Goal: Task Accomplishment & Management: Use online tool/utility

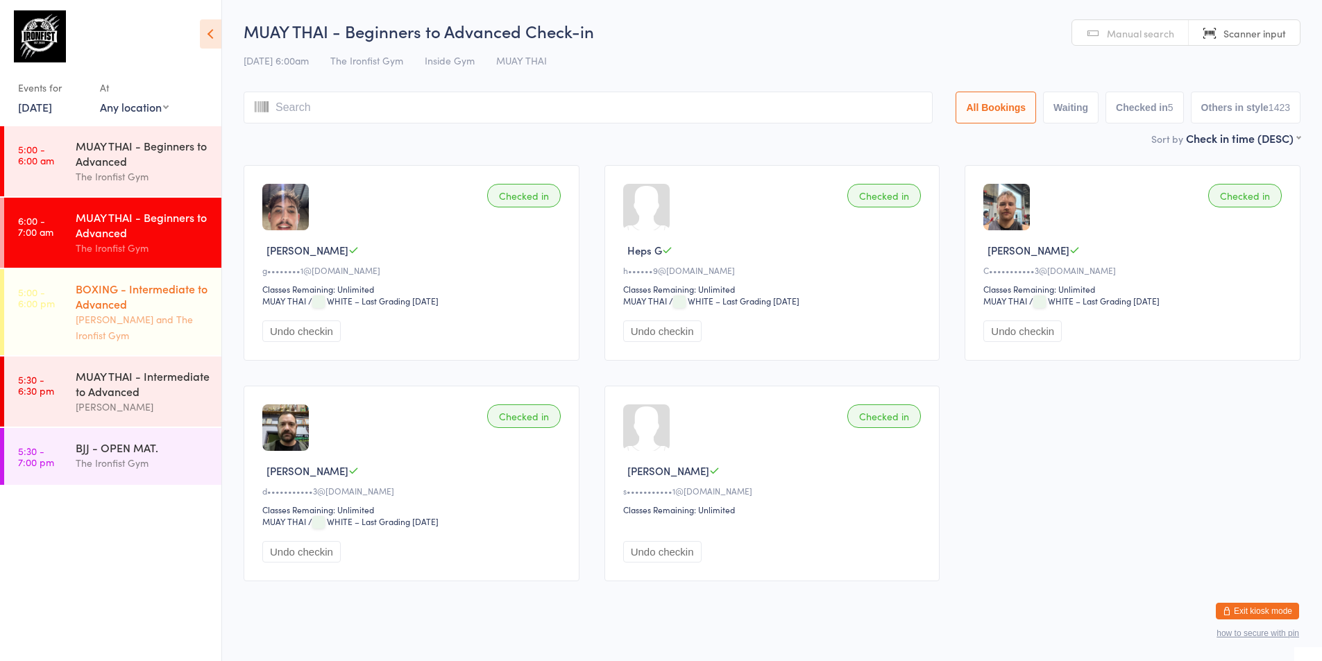
click at [125, 304] on div "BOXING - Intermediate to Advanced" at bounding box center [143, 296] width 134 height 31
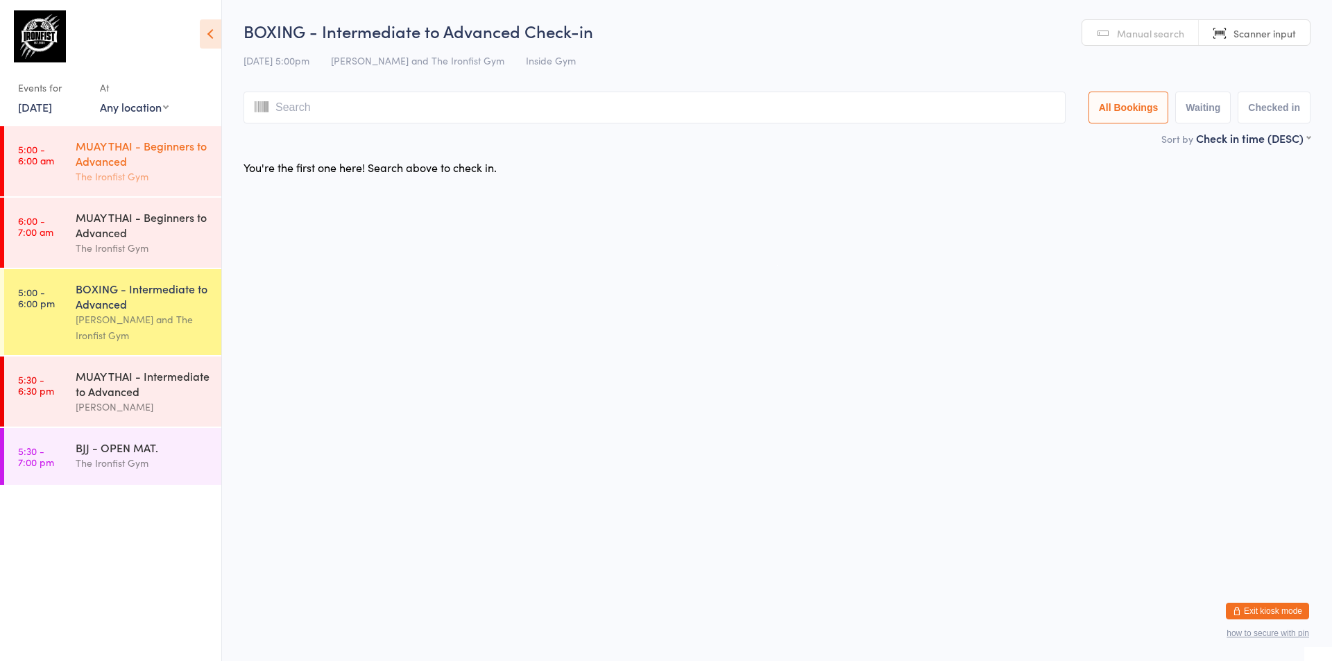
click at [133, 164] on div "MUAY THAI - Beginners to Advanced" at bounding box center [143, 153] width 134 height 31
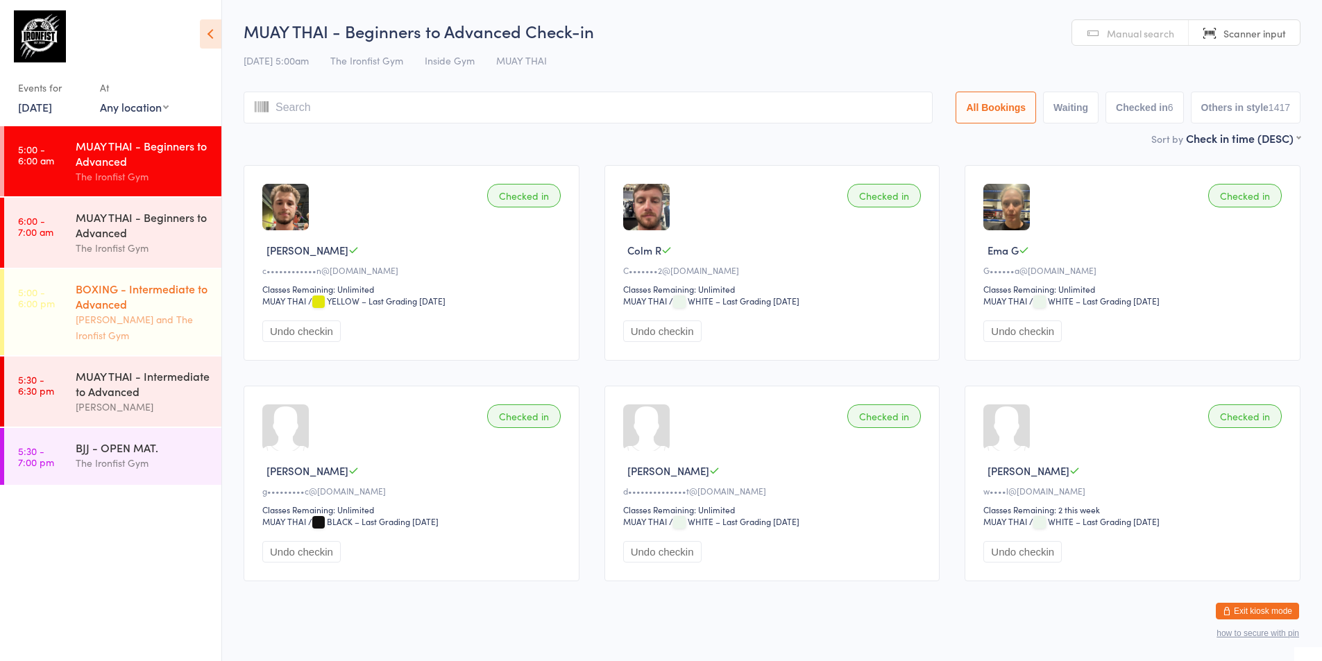
click at [32, 341] on link "5:00 - 6:00 pm BOXING - Intermediate to Advanced [PERSON_NAME] and The Ironfist…" at bounding box center [112, 312] width 217 height 86
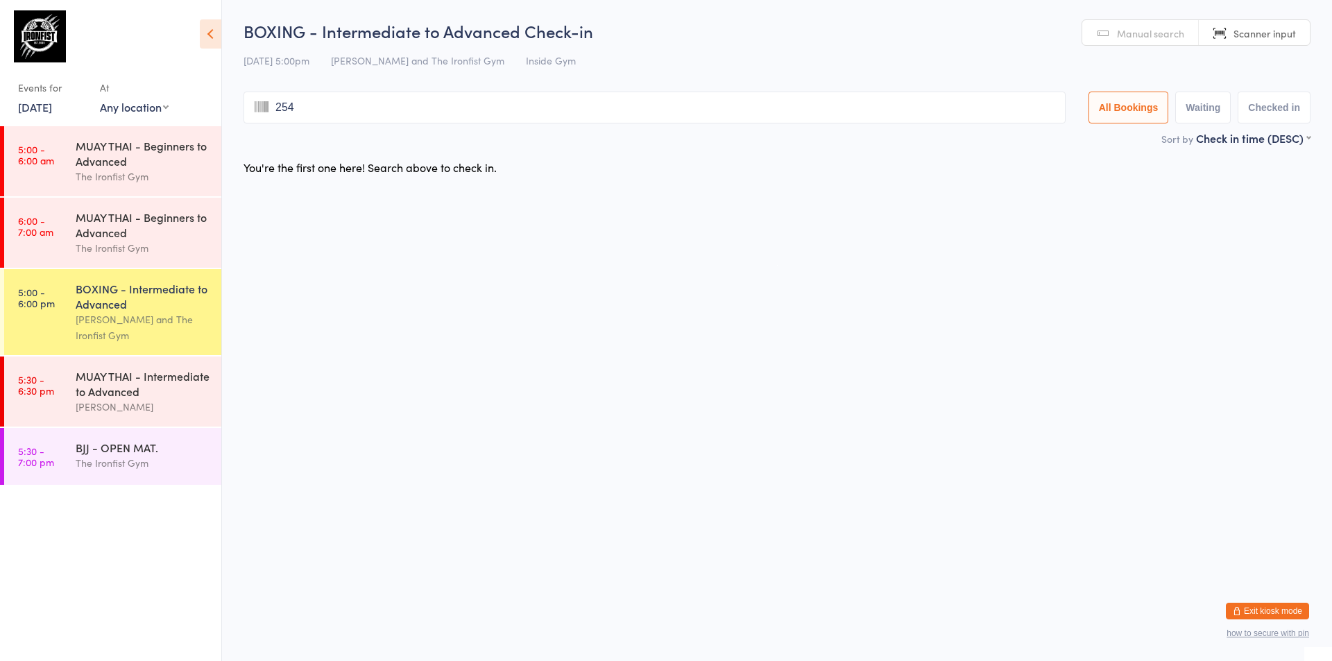
type input "2544"
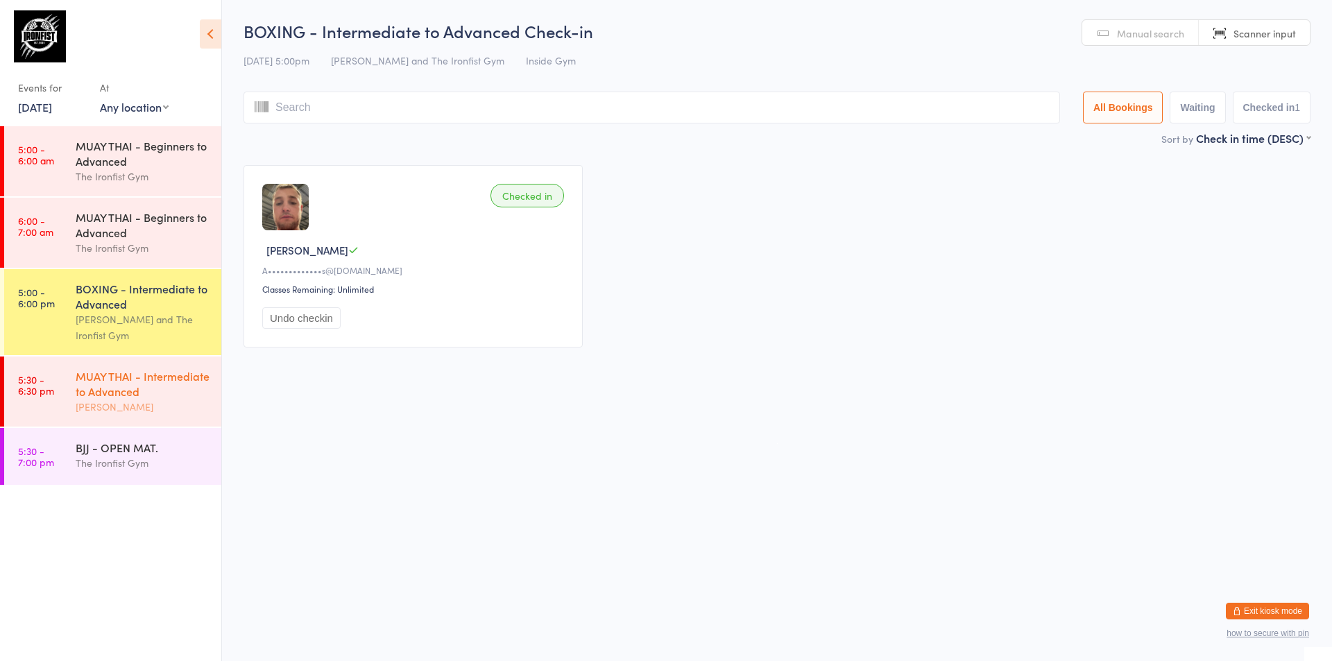
click at [191, 385] on div "MUAY THAI - Intermediate to Advanced" at bounding box center [143, 383] width 134 height 31
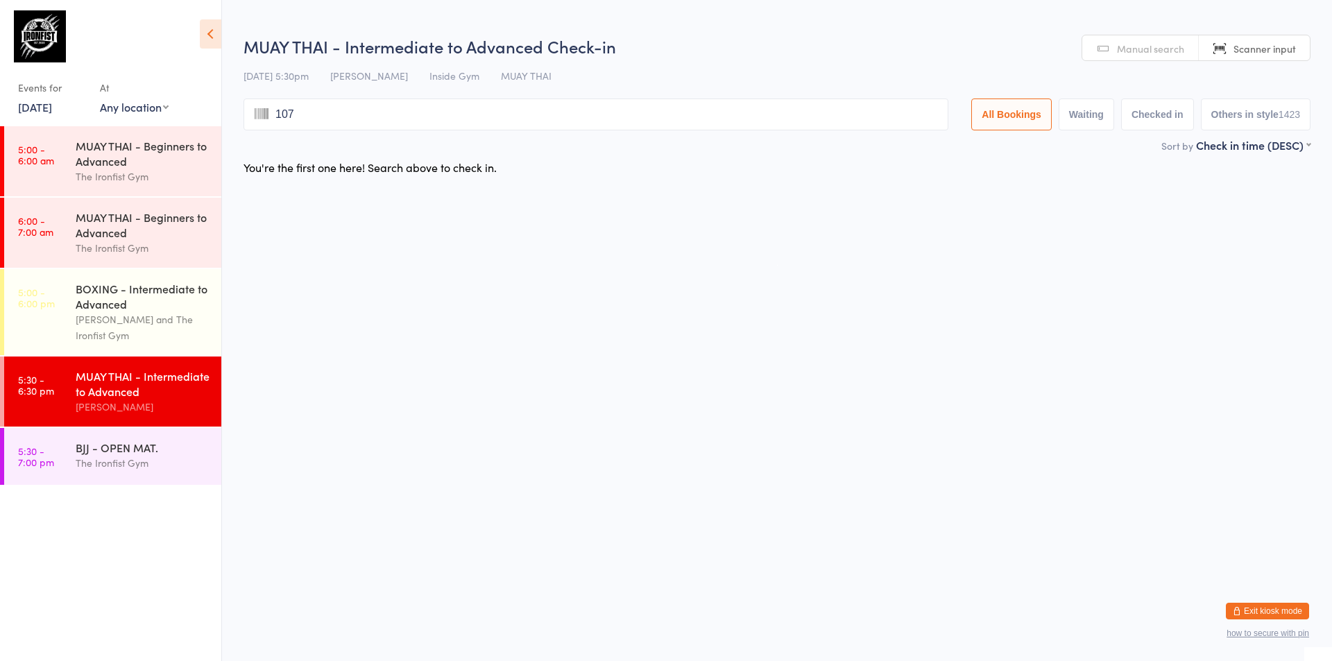
type input "1075"
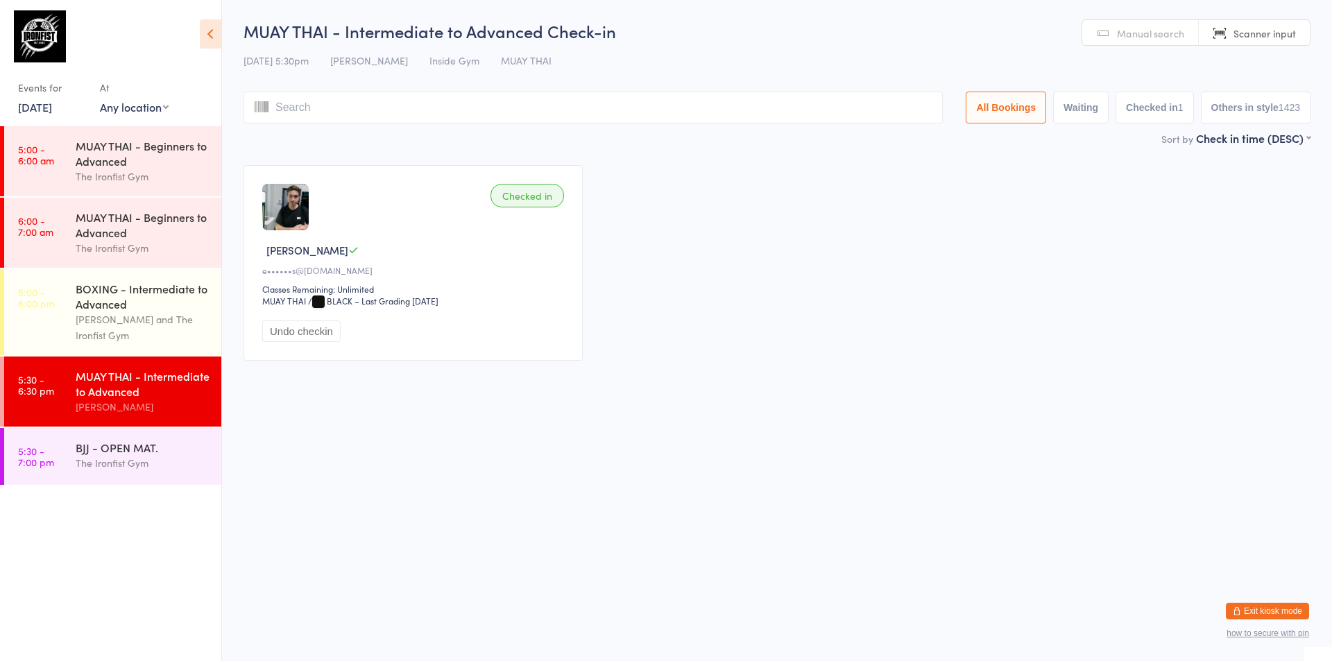
click at [408, 103] on input "search" at bounding box center [593, 108] width 699 height 32
click at [398, 114] on input "search" at bounding box center [593, 108] width 699 height 32
click at [401, 105] on input "search" at bounding box center [593, 108] width 699 height 32
click at [400, 114] on input "search" at bounding box center [593, 108] width 699 height 32
click at [386, 108] on input "search" at bounding box center [593, 108] width 699 height 32
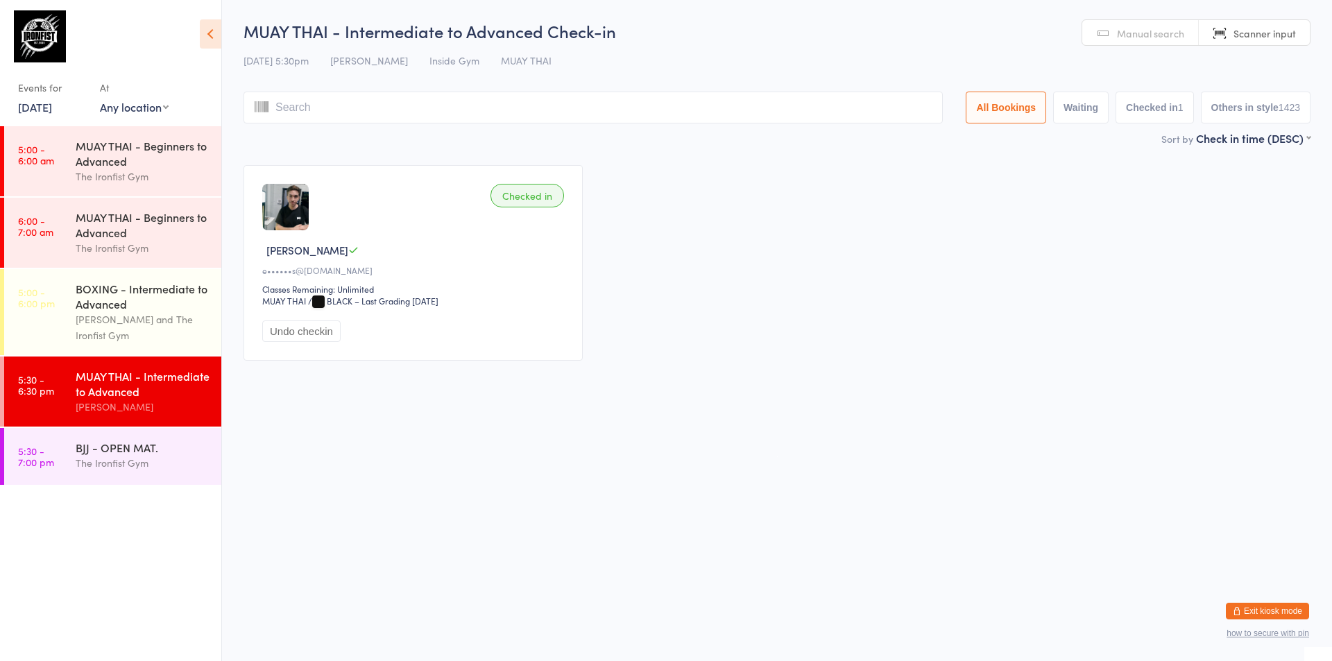
click at [397, 112] on input "search" at bounding box center [593, 108] width 699 height 32
click at [131, 285] on div "BOXING - Intermediate to Advanced" at bounding box center [143, 296] width 134 height 31
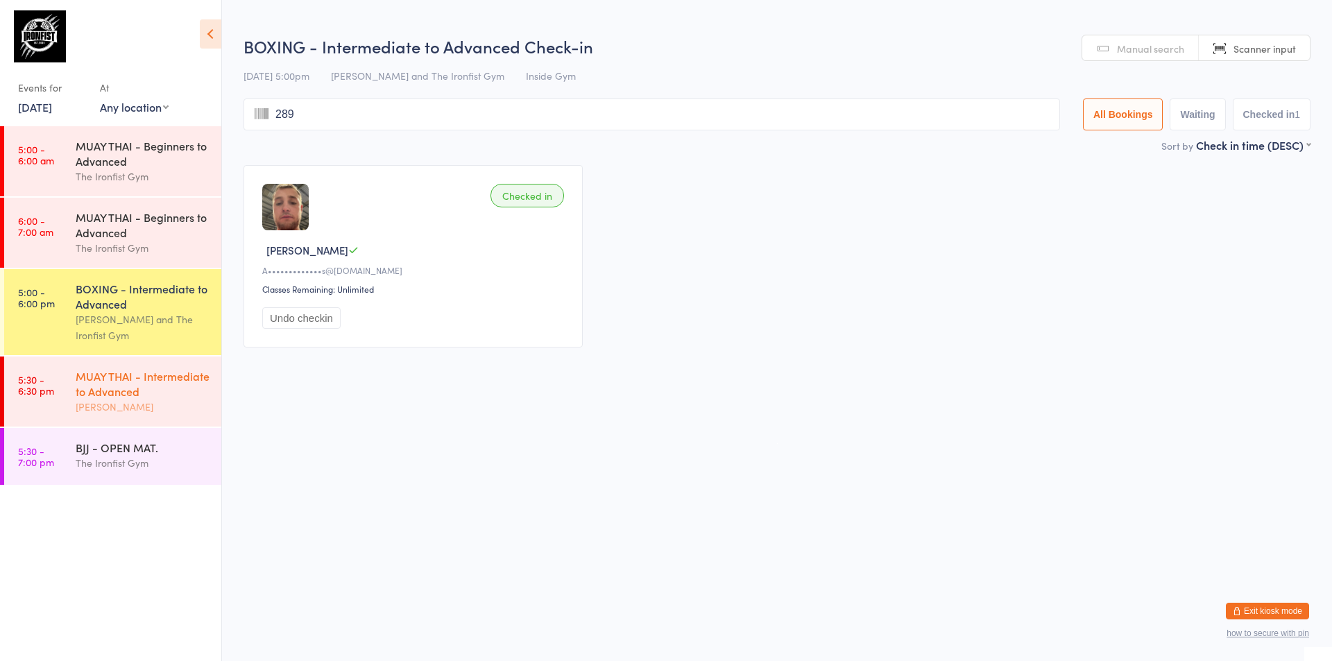
type input "2892"
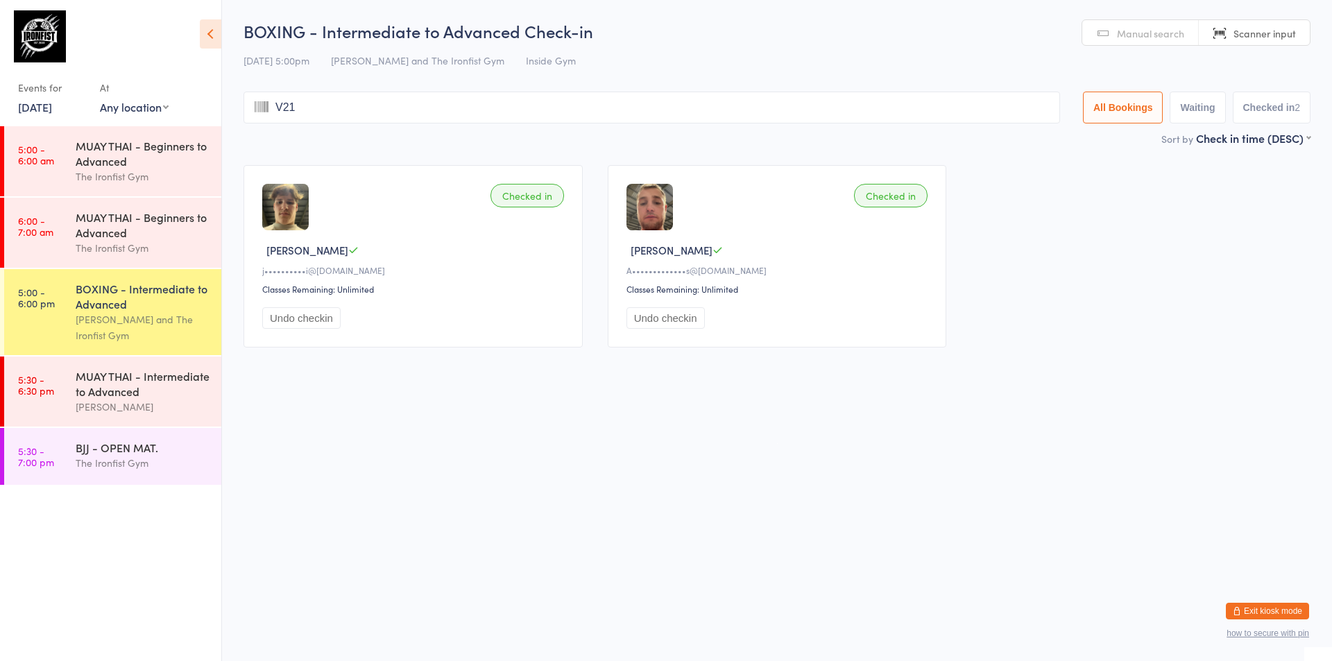
type input "V214"
click at [171, 398] on div "MUAY THAI - Intermediate to Advanced" at bounding box center [143, 383] width 134 height 31
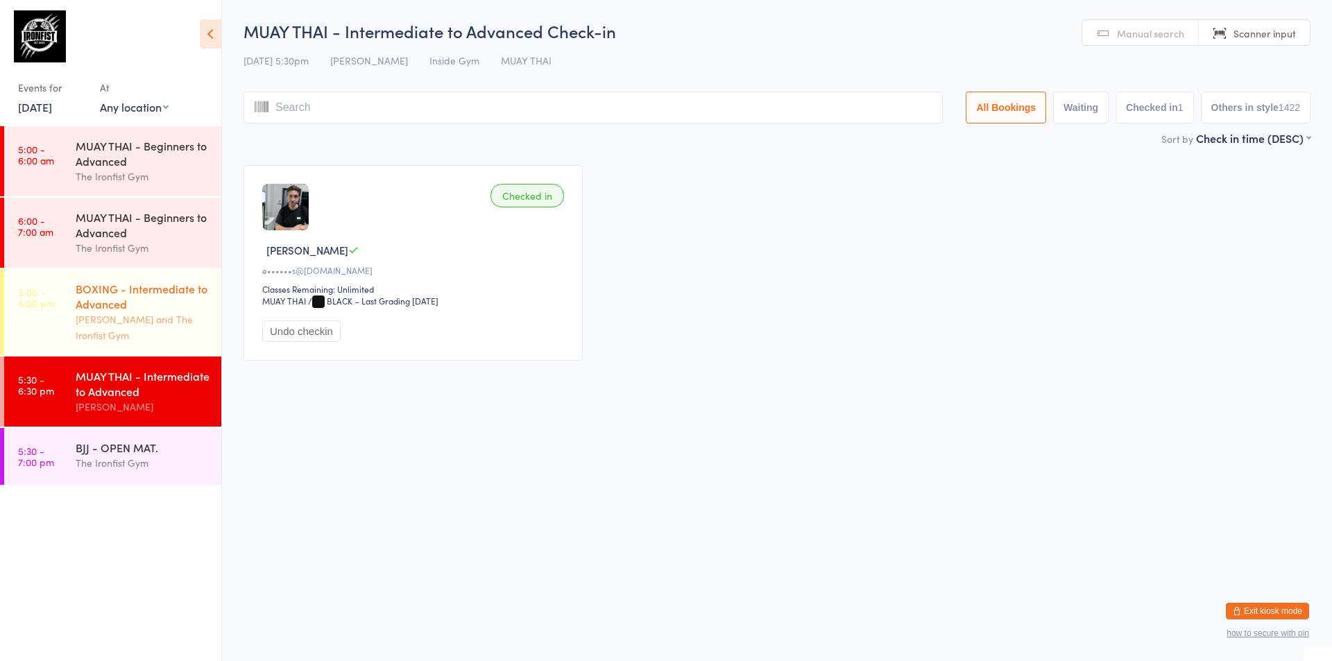
click at [184, 299] on div "BOXING - Intermediate to Advanced" at bounding box center [143, 296] width 134 height 31
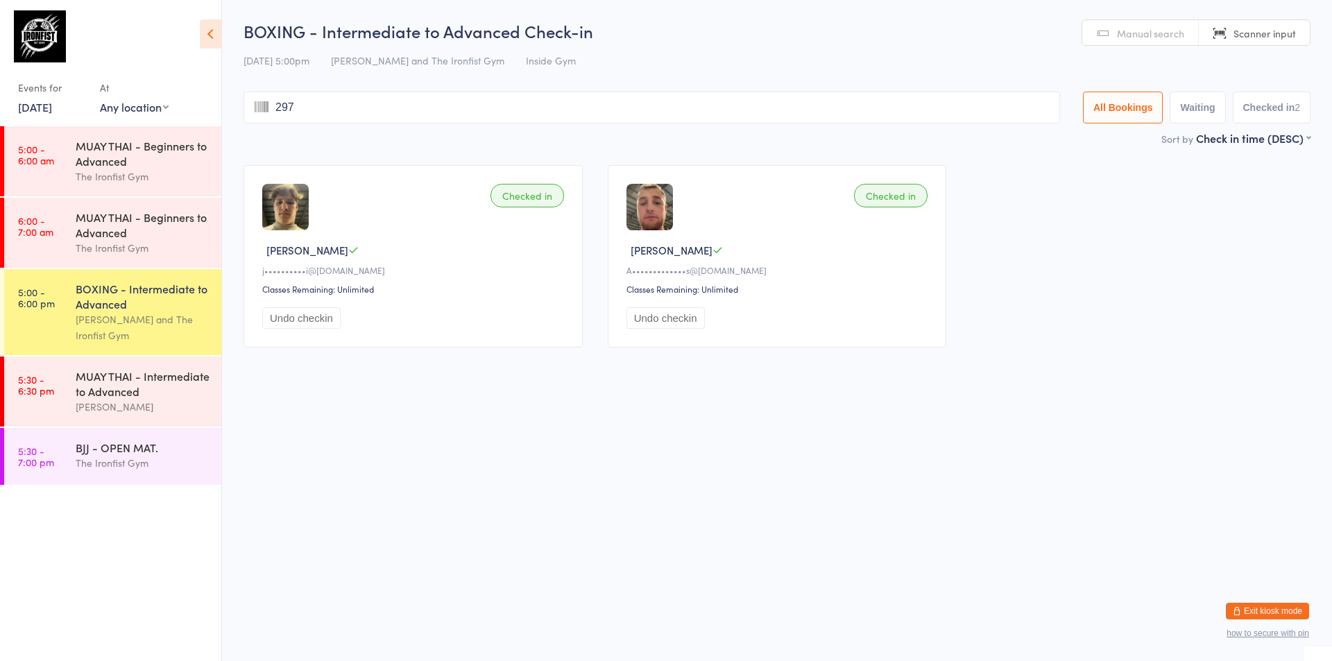
type input "2975"
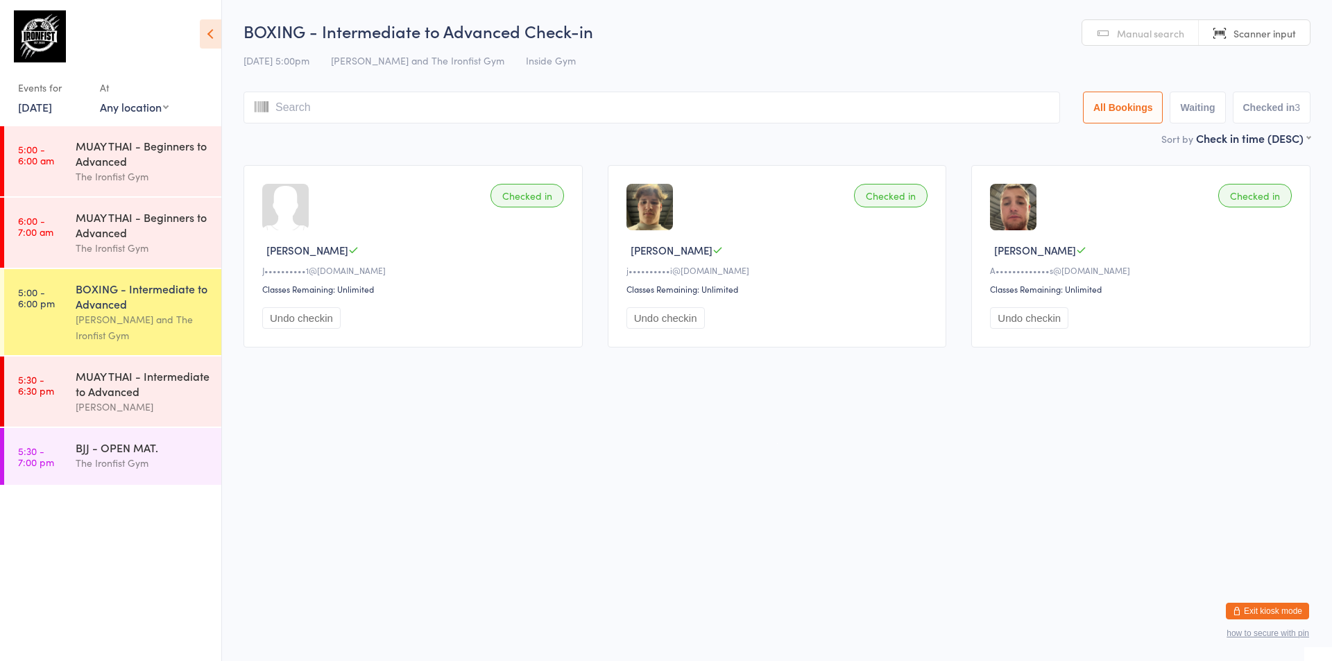
click at [184, 299] on div "BOXING - Intermediate to Advanced" at bounding box center [143, 296] width 134 height 31
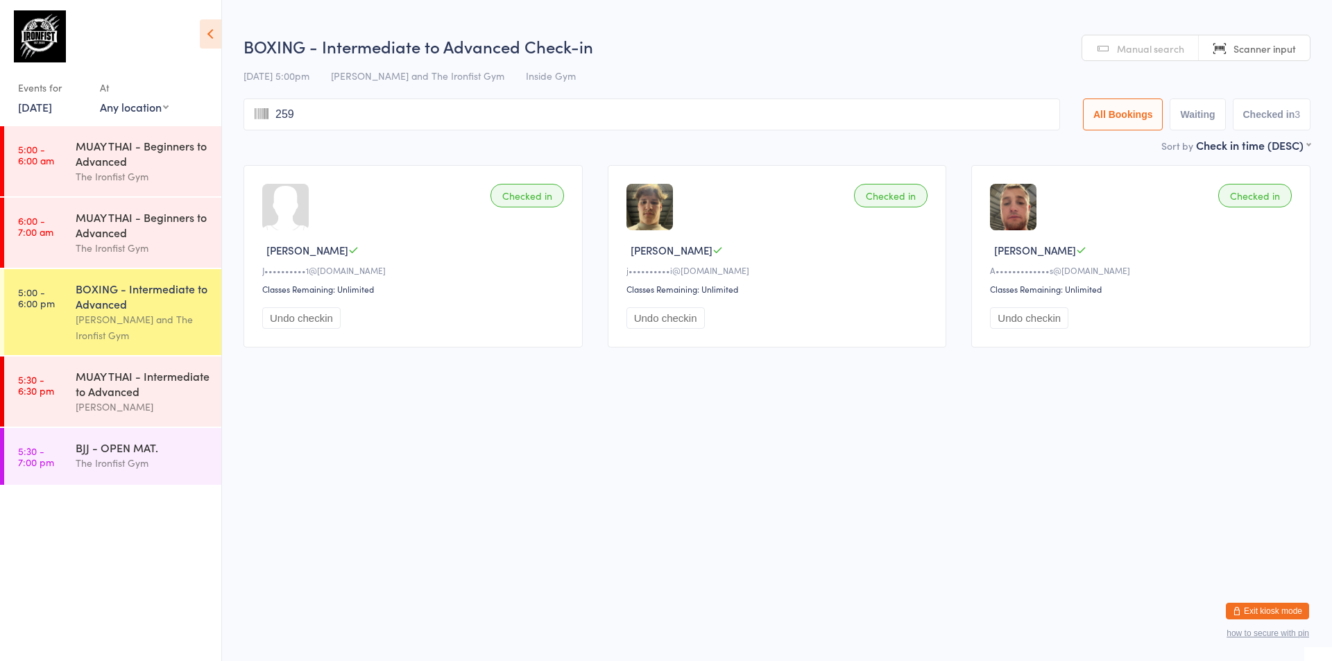
type input "2594"
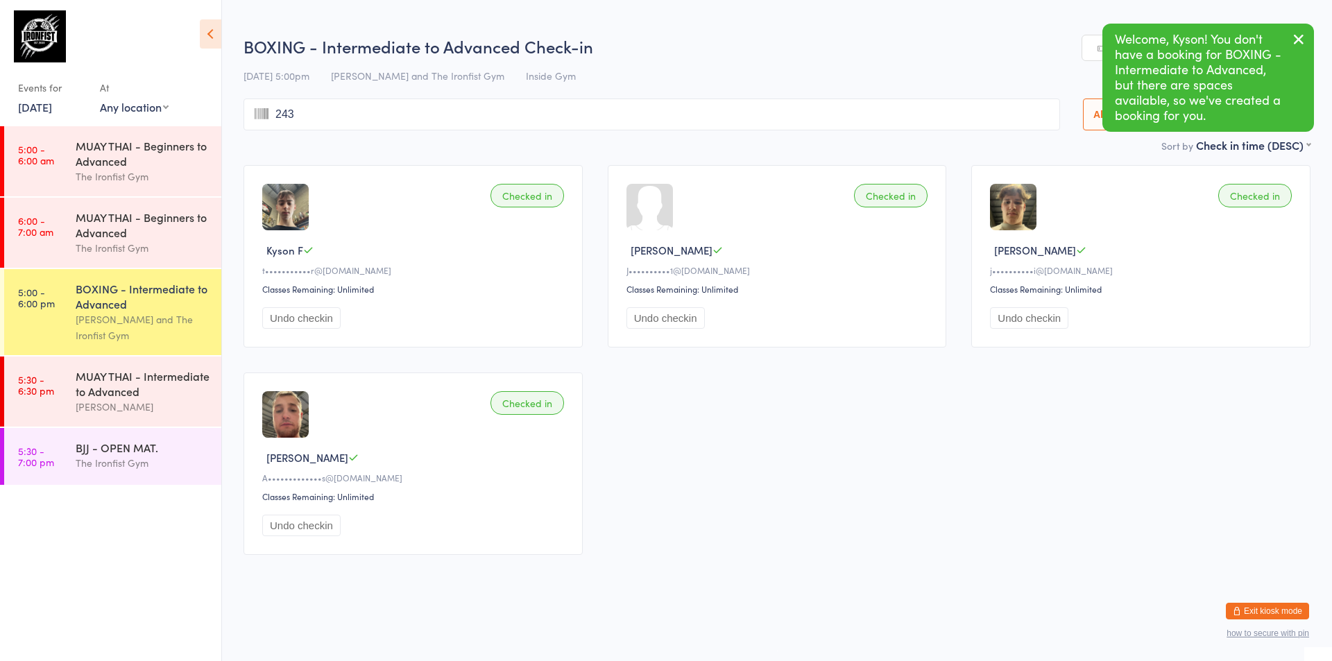
type input "2430"
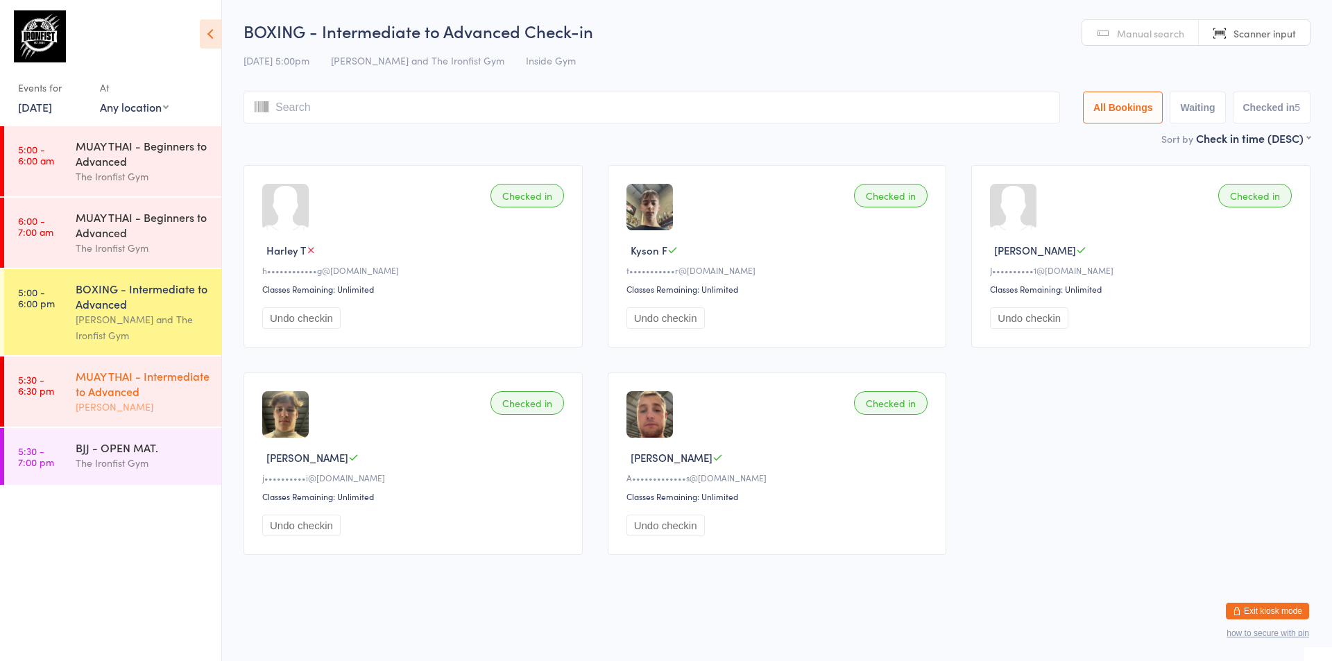
click at [56, 394] on link "5:30 - 6:30 pm MUAY THAI - Intermediate to Advanced [PERSON_NAME]" at bounding box center [112, 392] width 217 height 70
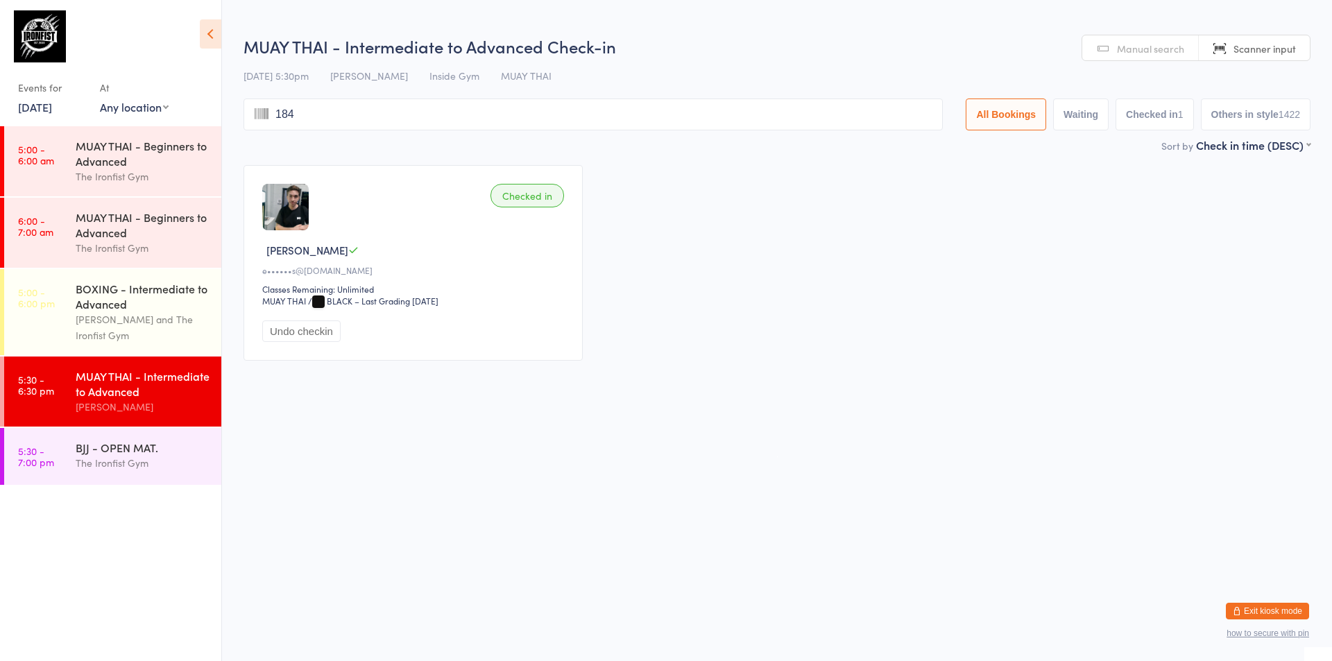
type input "1848"
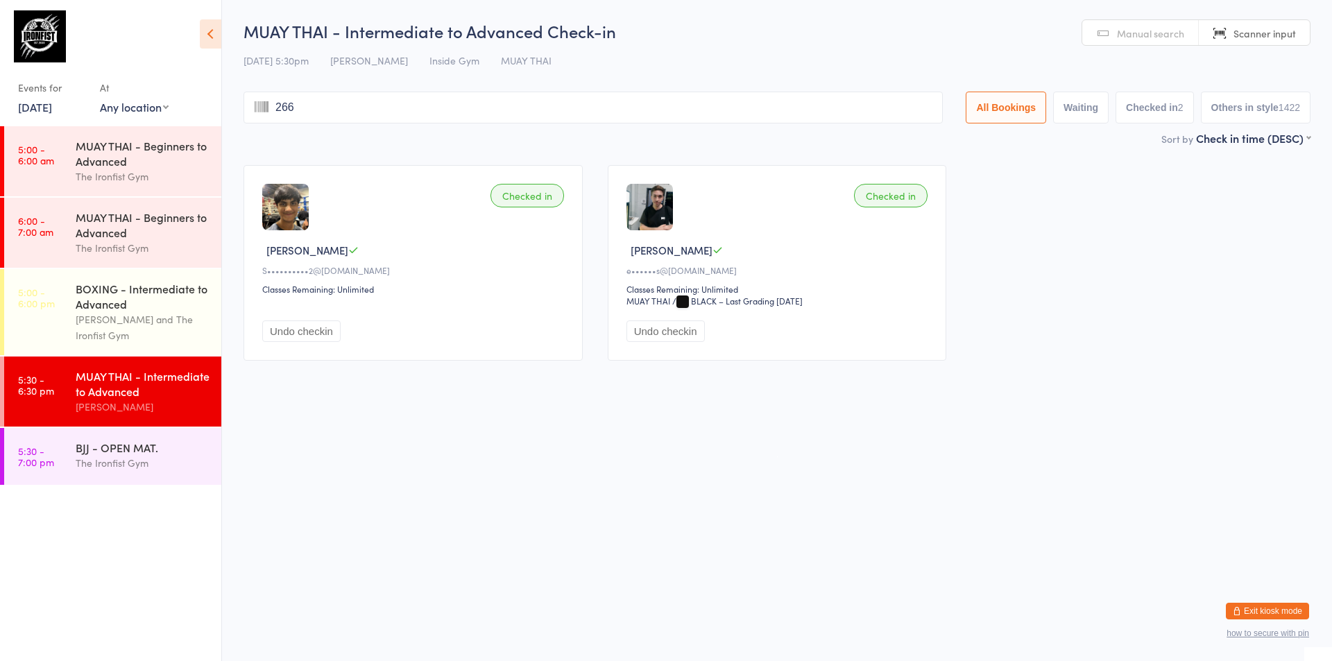
type input "2665"
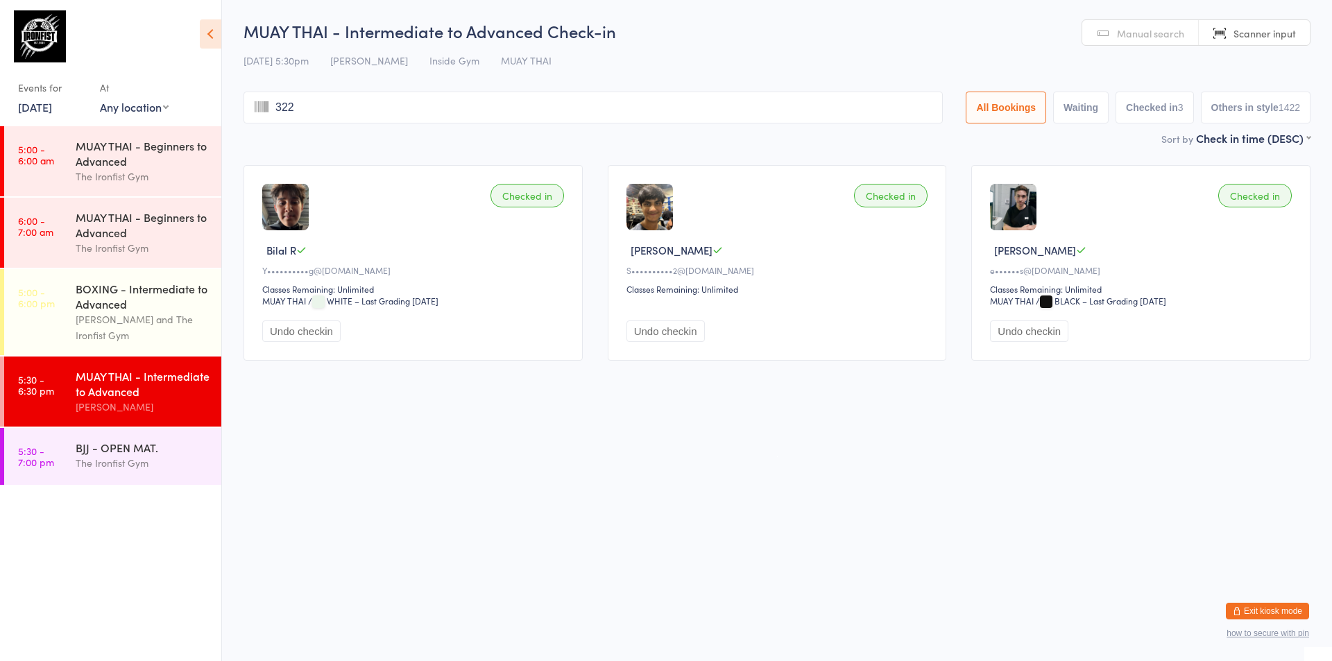
type input "3226"
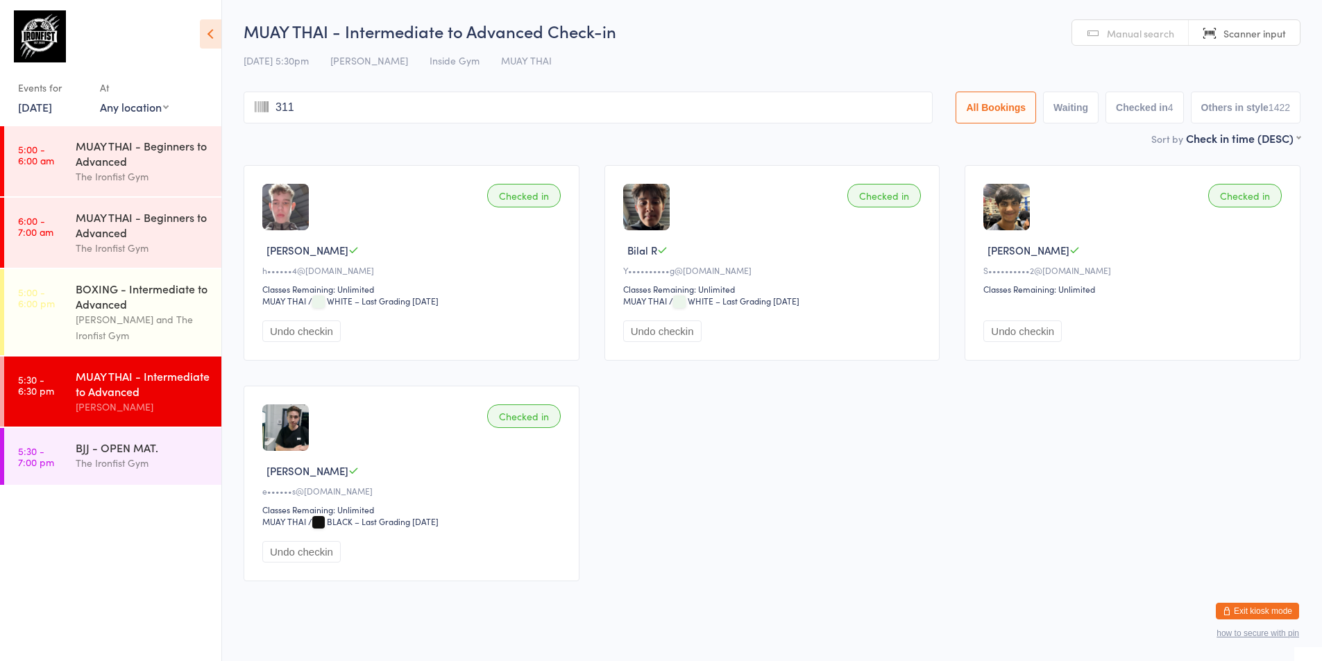
type input "3117"
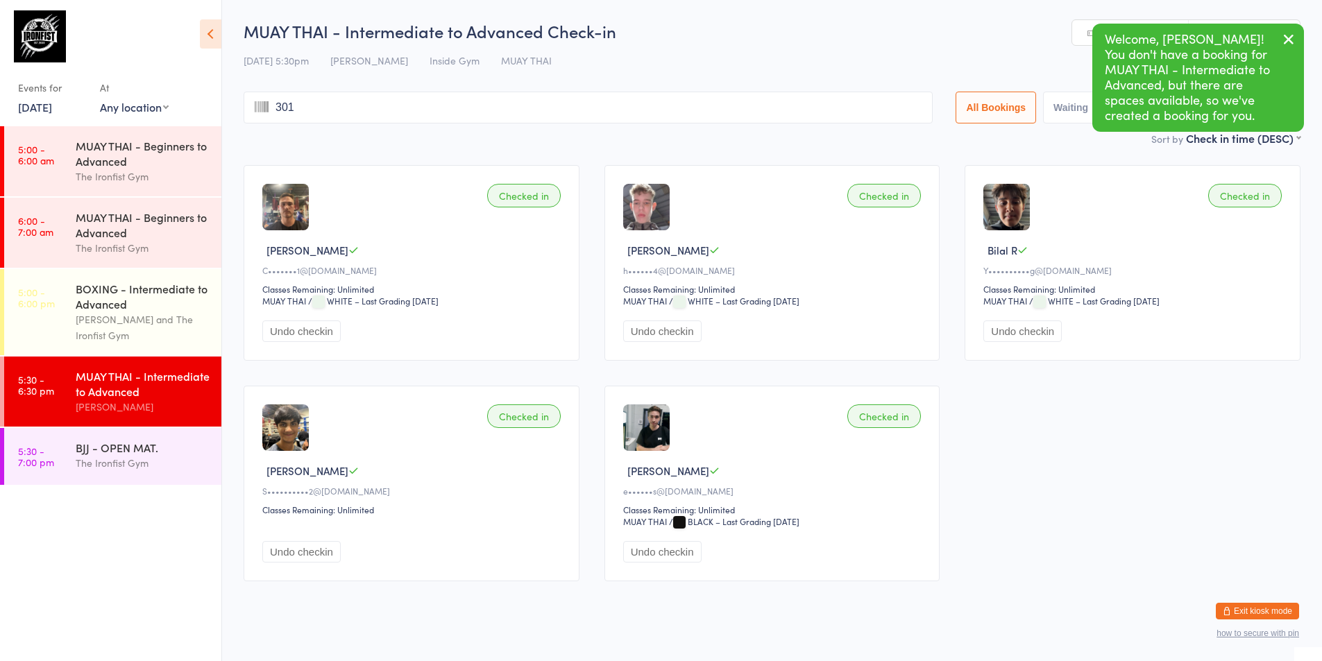
type input "3010"
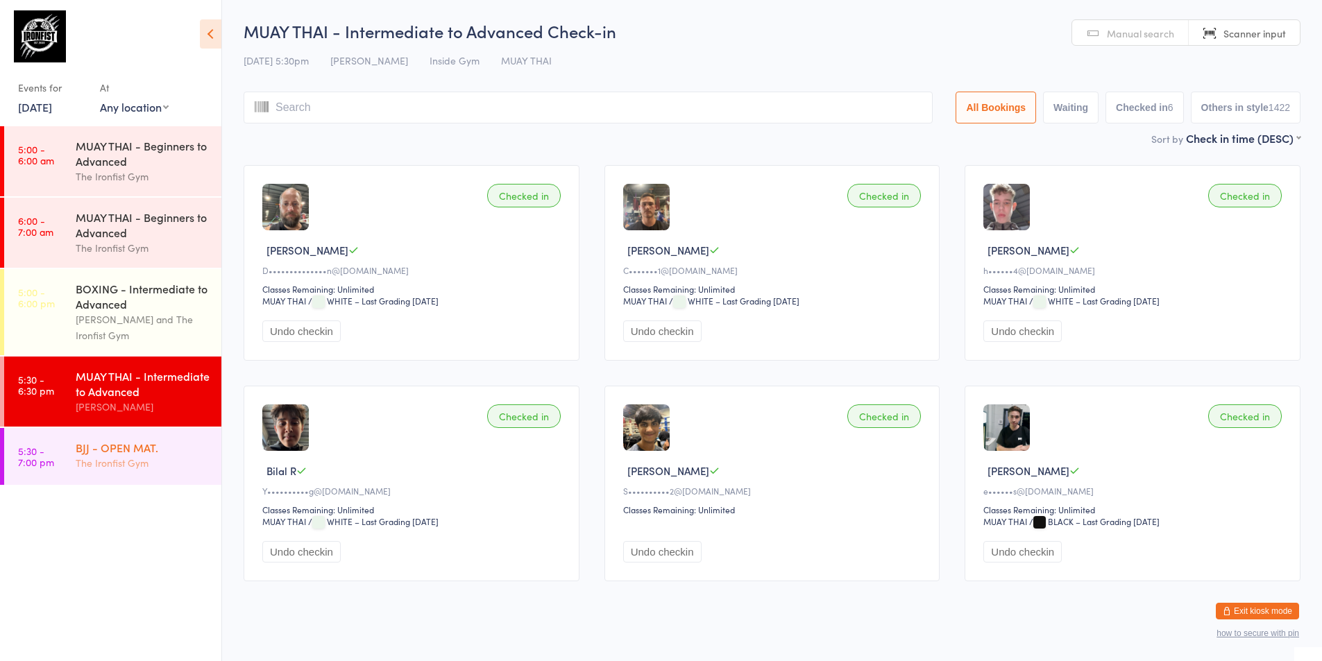
click at [121, 461] on div "The Ironfist Gym" at bounding box center [143, 463] width 134 height 16
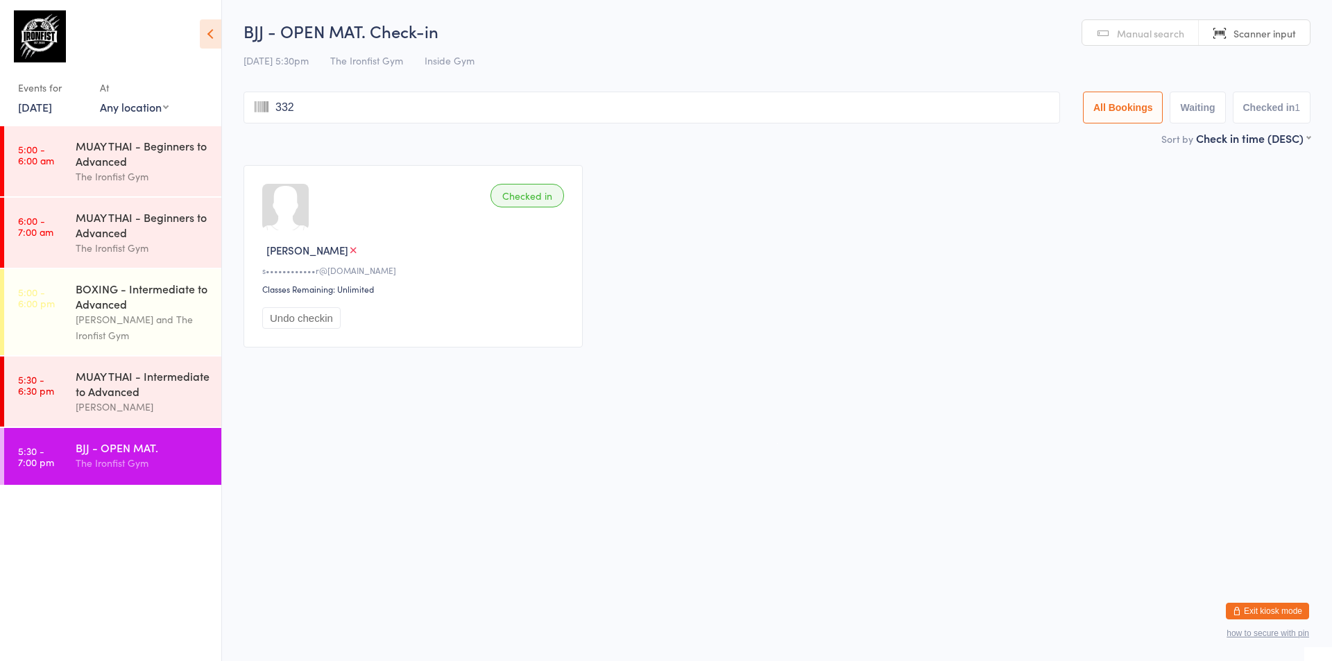
type input "3325"
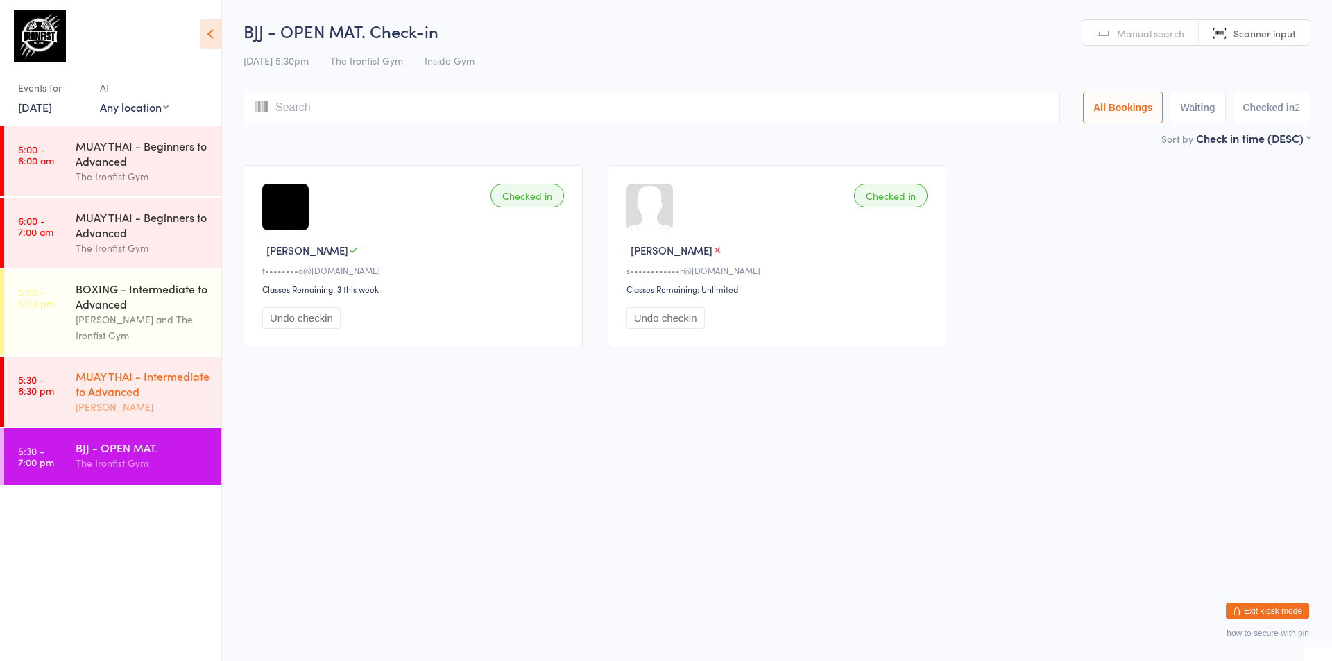
click at [133, 380] on div "MUAY THAI - Intermediate to Advanced" at bounding box center [143, 383] width 134 height 31
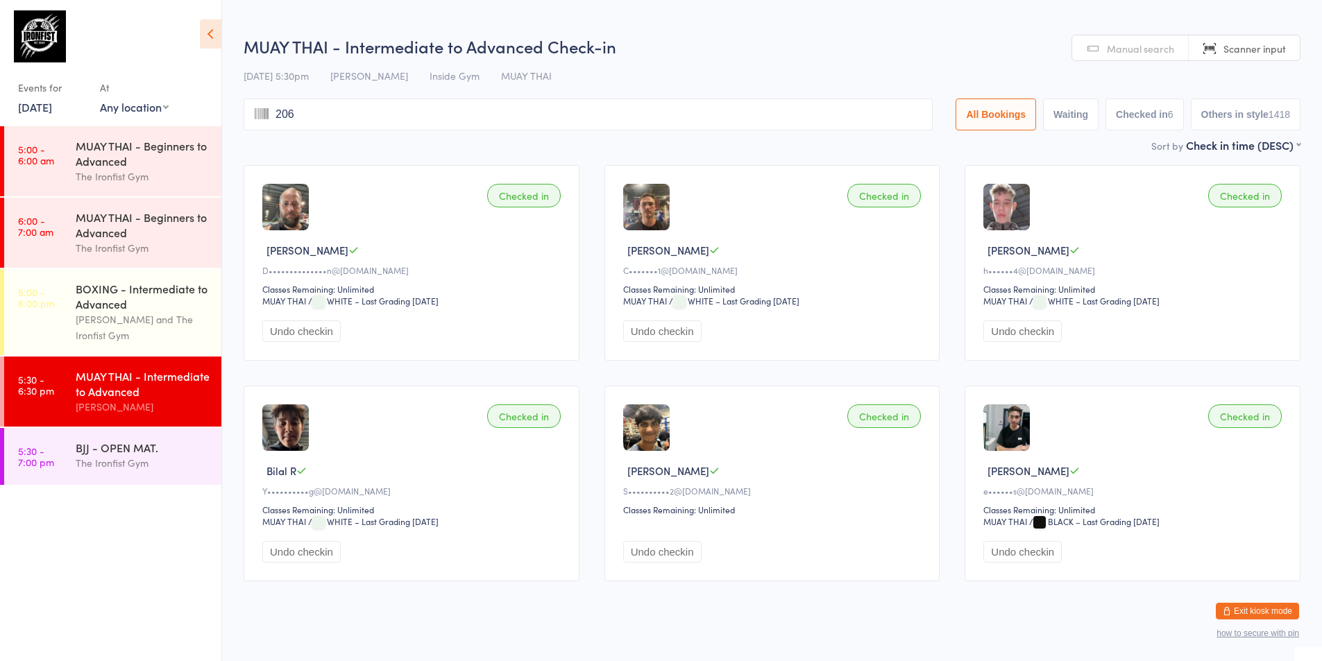
type input "2060"
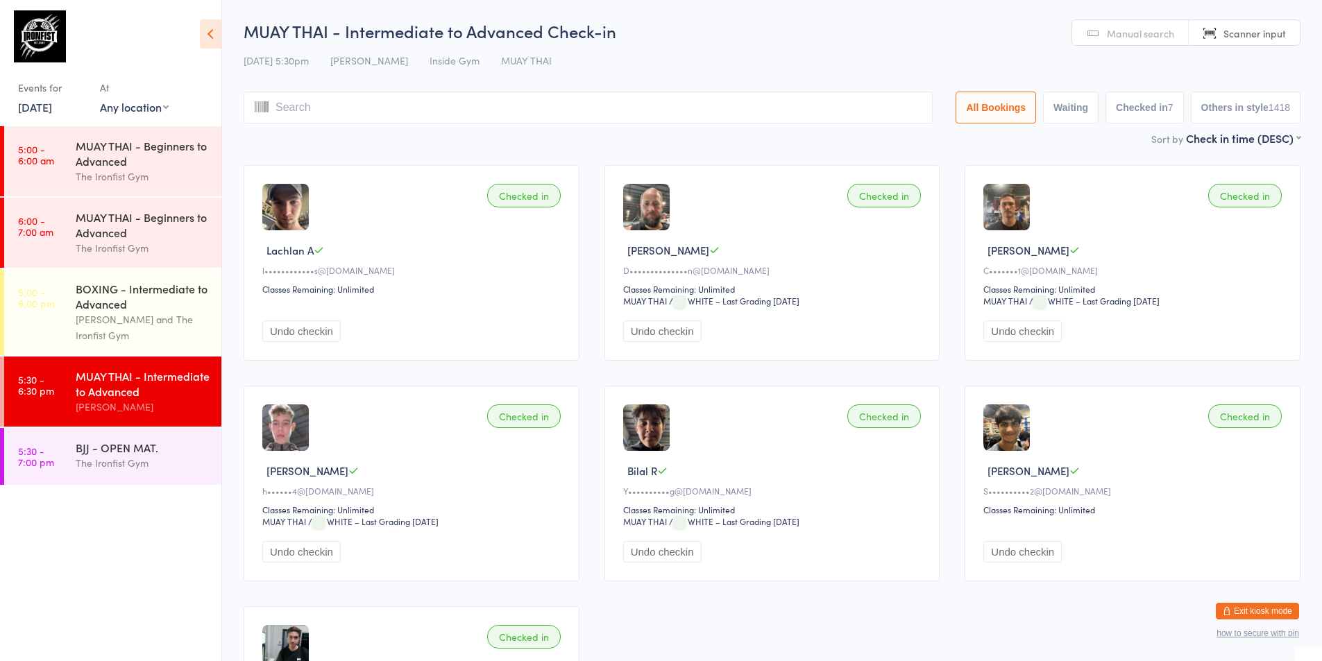
click at [133, 407] on div "[PERSON_NAME]" at bounding box center [143, 407] width 134 height 16
type input "2804"
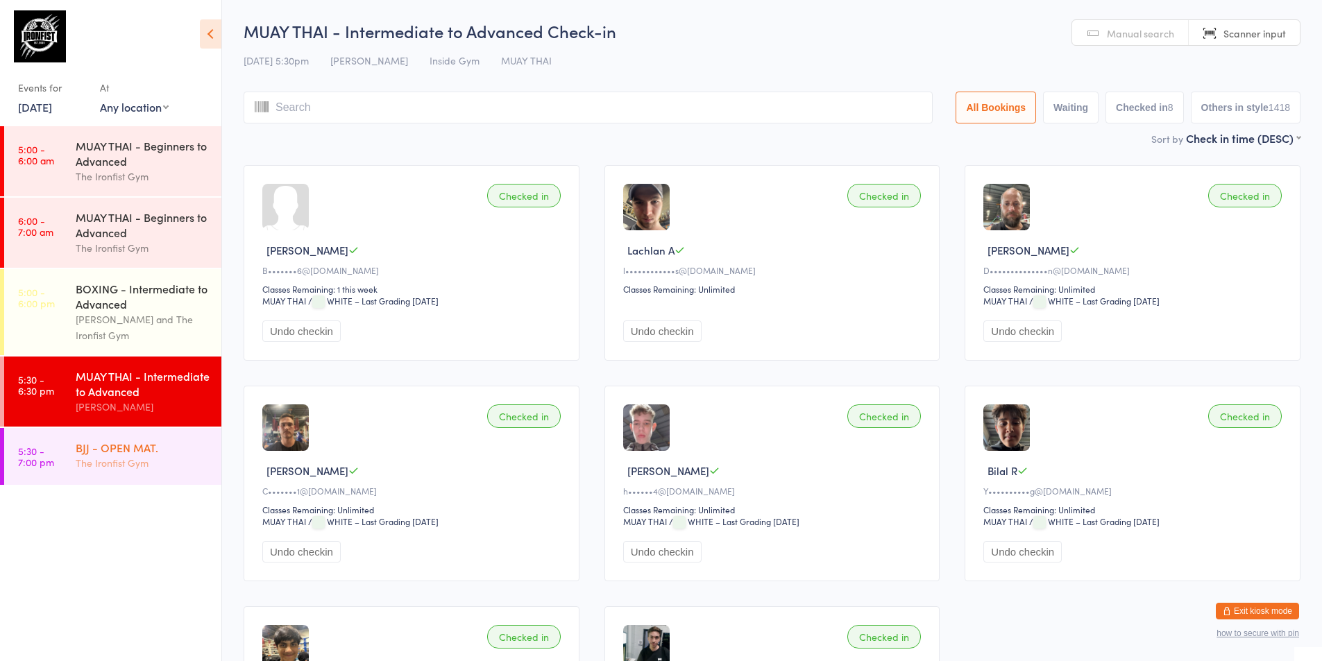
click at [128, 445] on div "BJJ - OPEN MAT." at bounding box center [143, 447] width 134 height 15
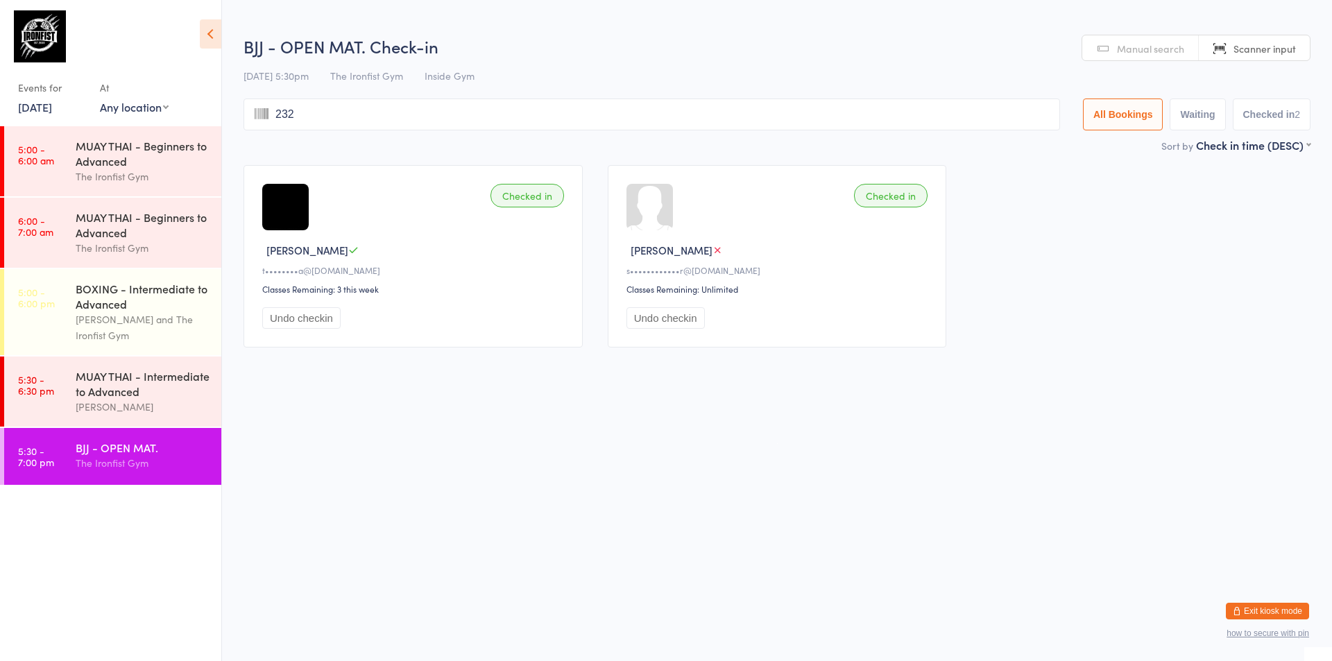
type input "2328"
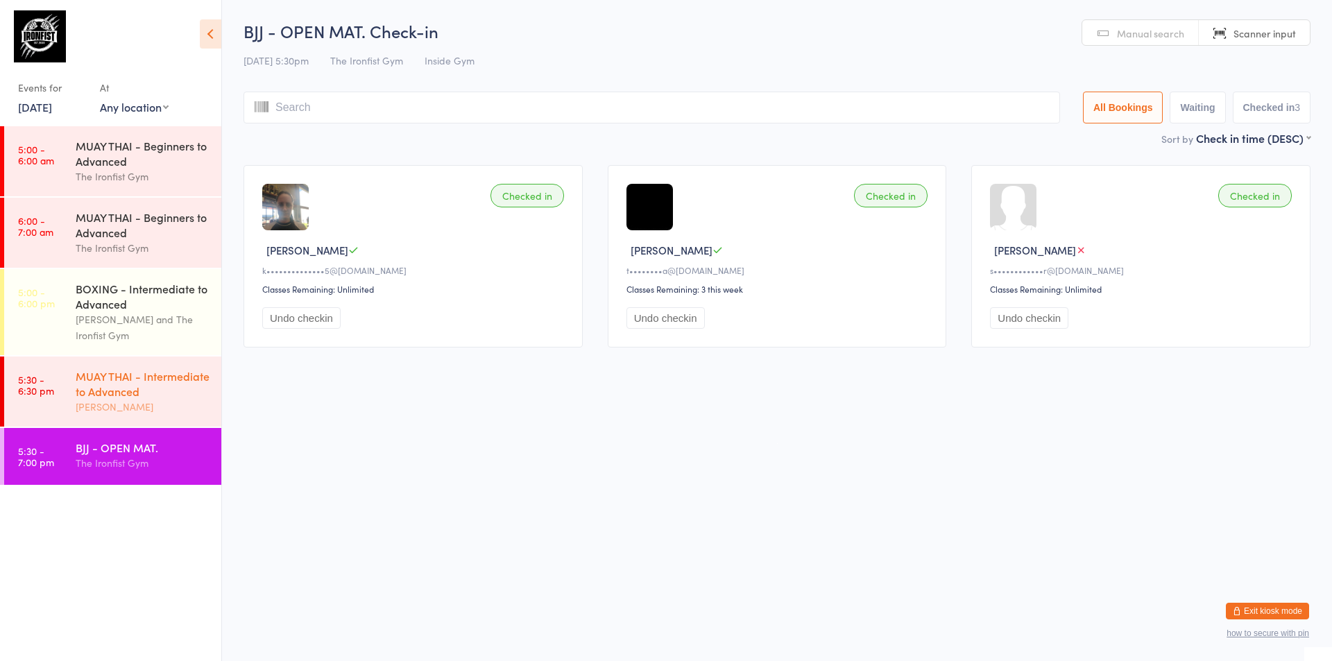
click at [189, 391] on div "MUAY THAI - Intermediate to Advanced" at bounding box center [143, 383] width 134 height 31
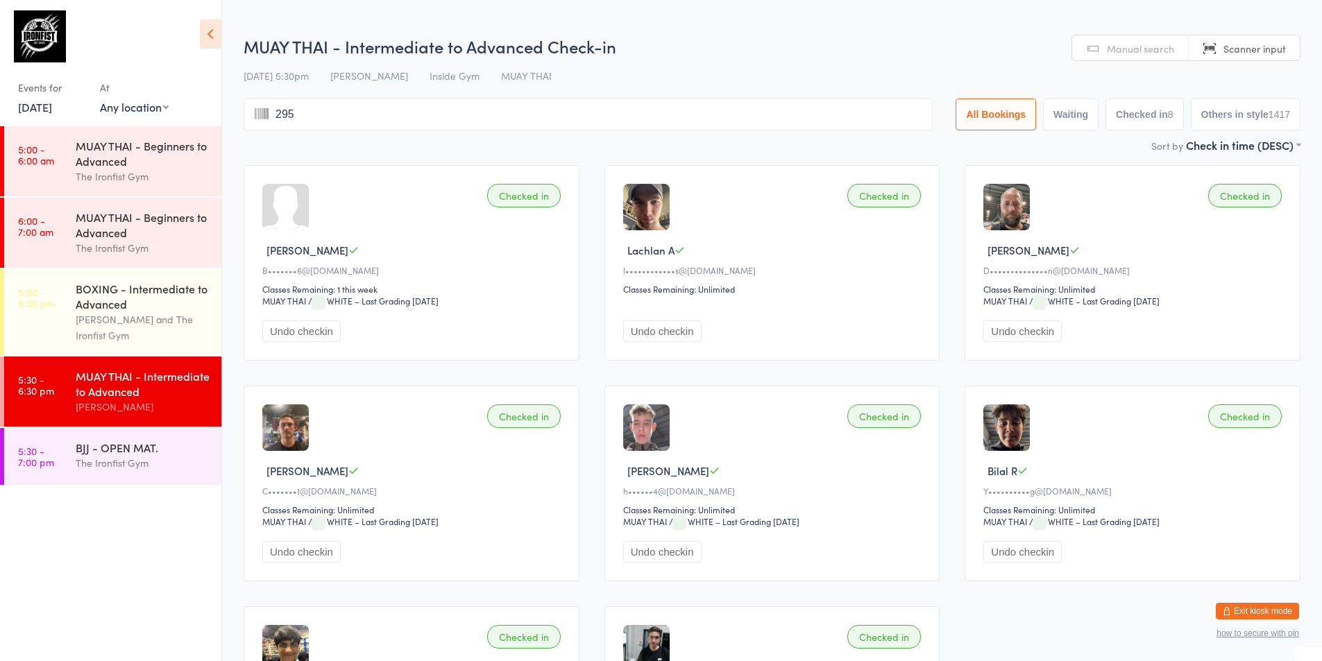
type input "2956"
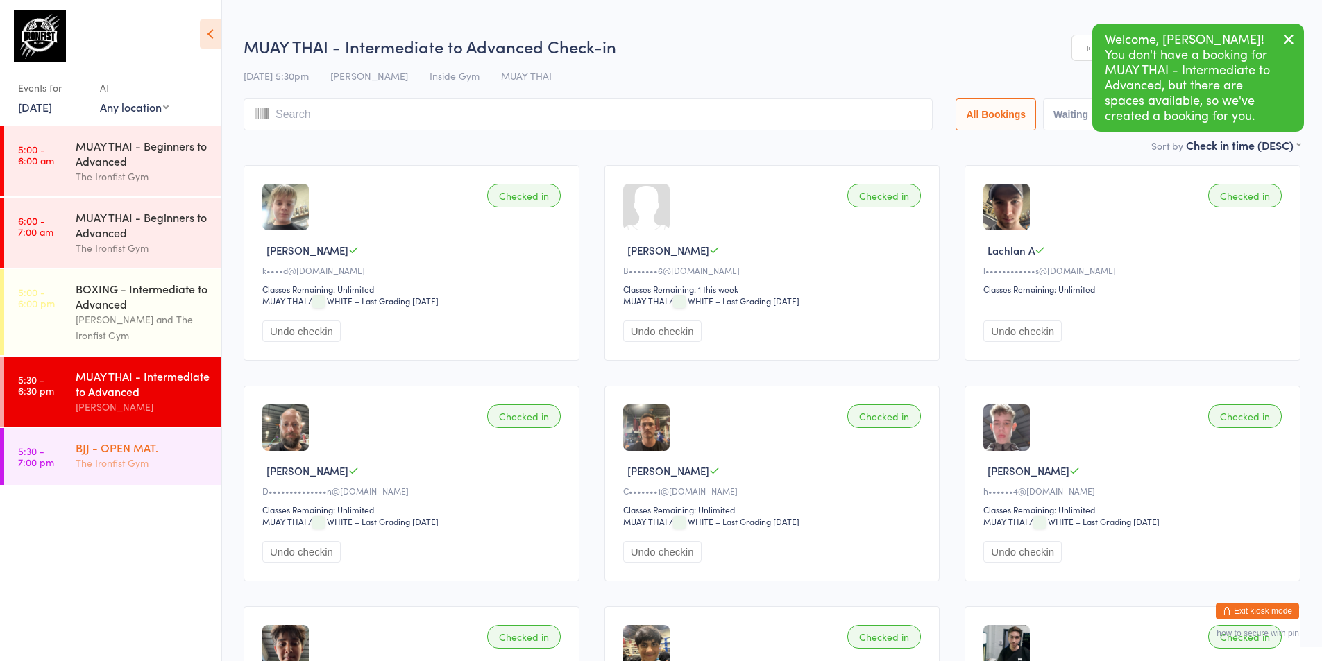
click at [120, 479] on div "BJJ - OPEN MAT. The Ironfist Gym" at bounding box center [149, 455] width 146 height 55
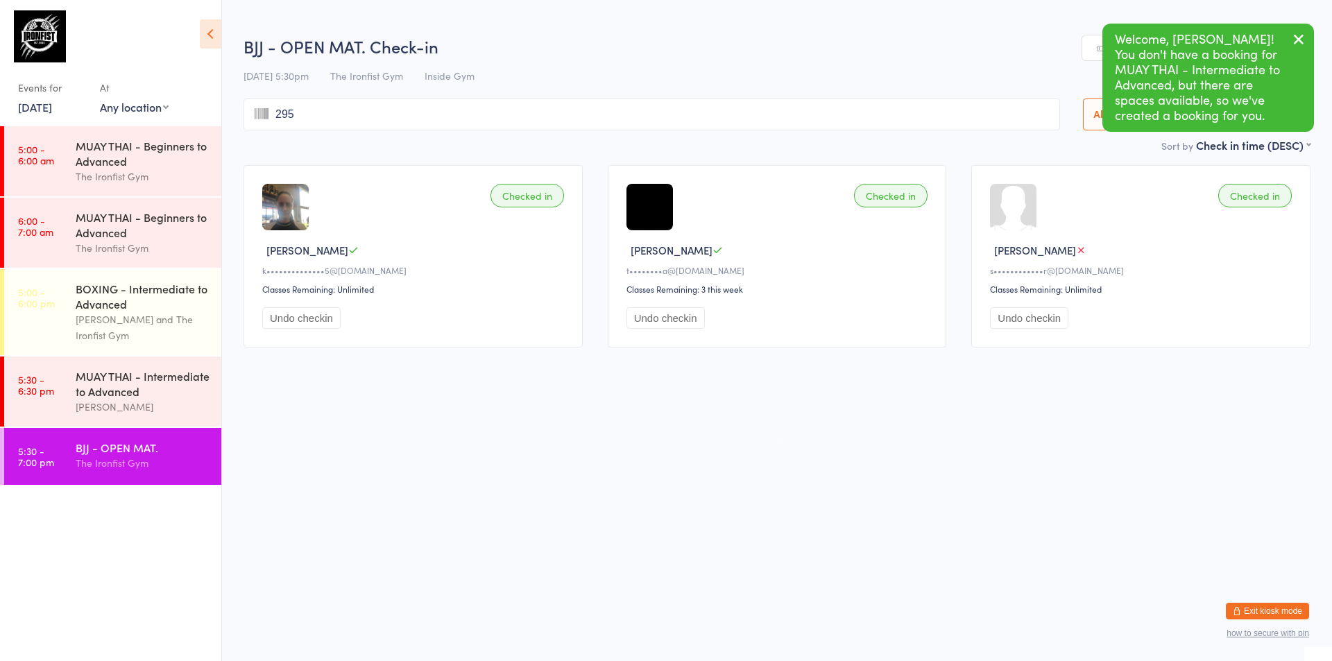
type input "2956"
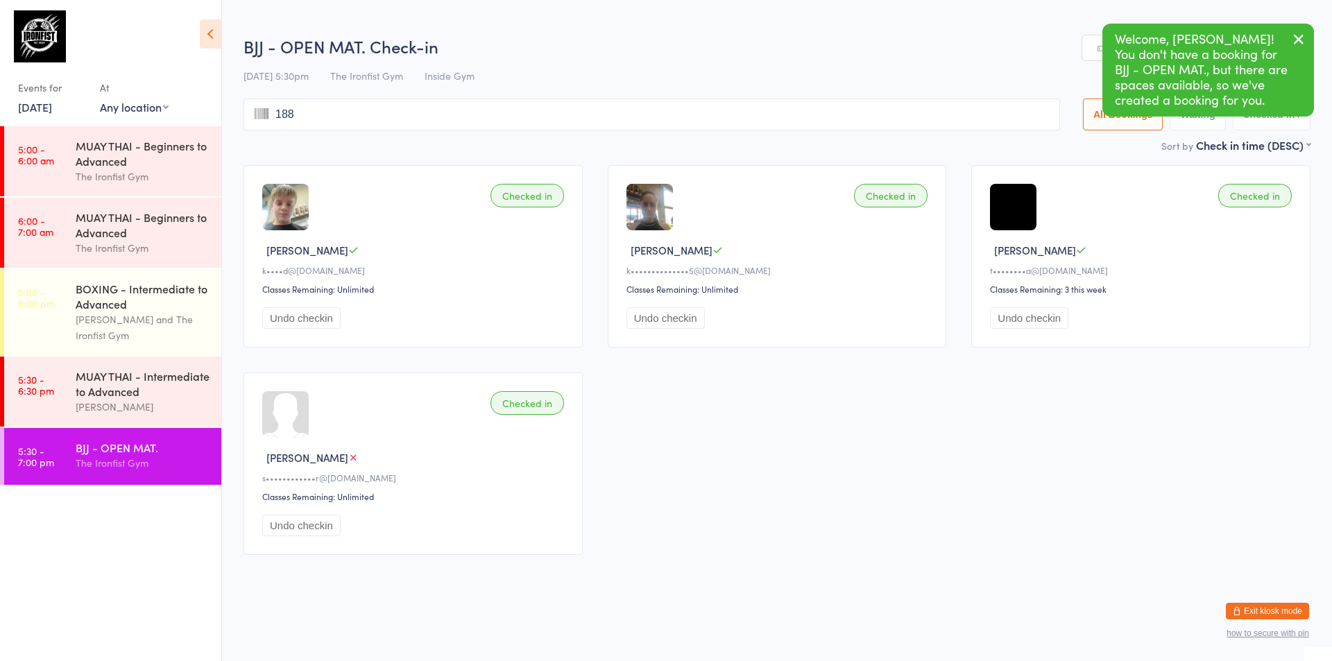
type input "1886"
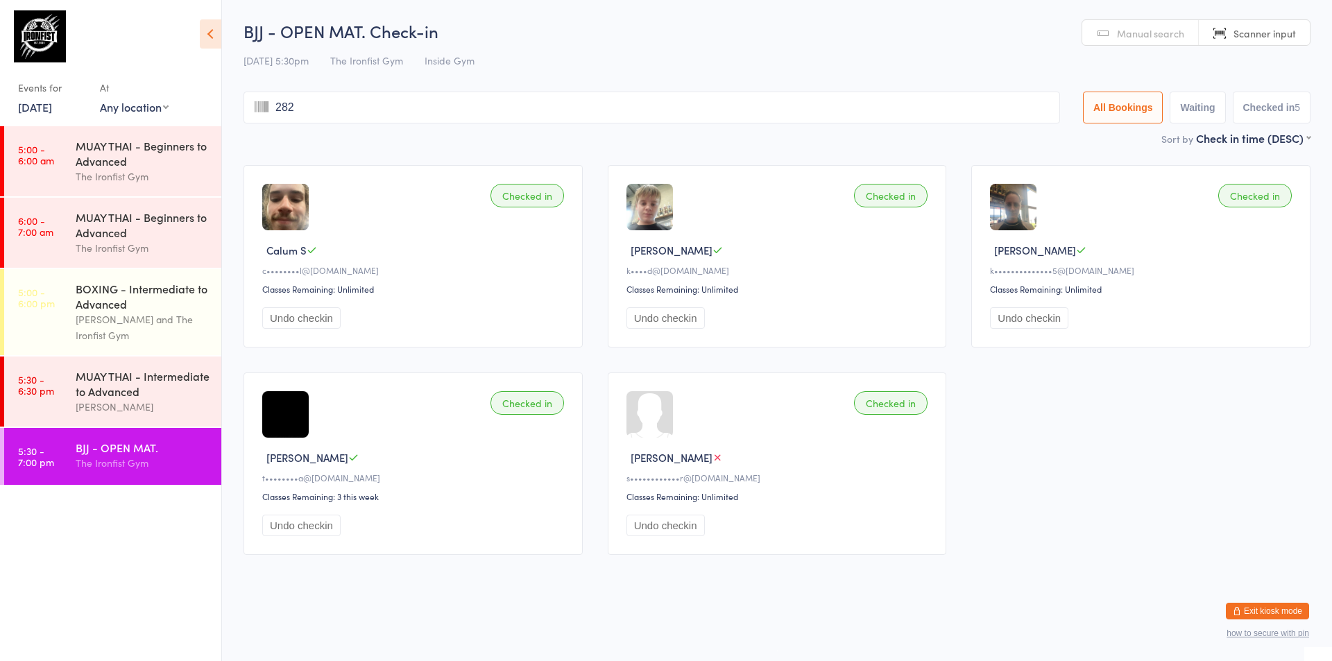
type input "2827"
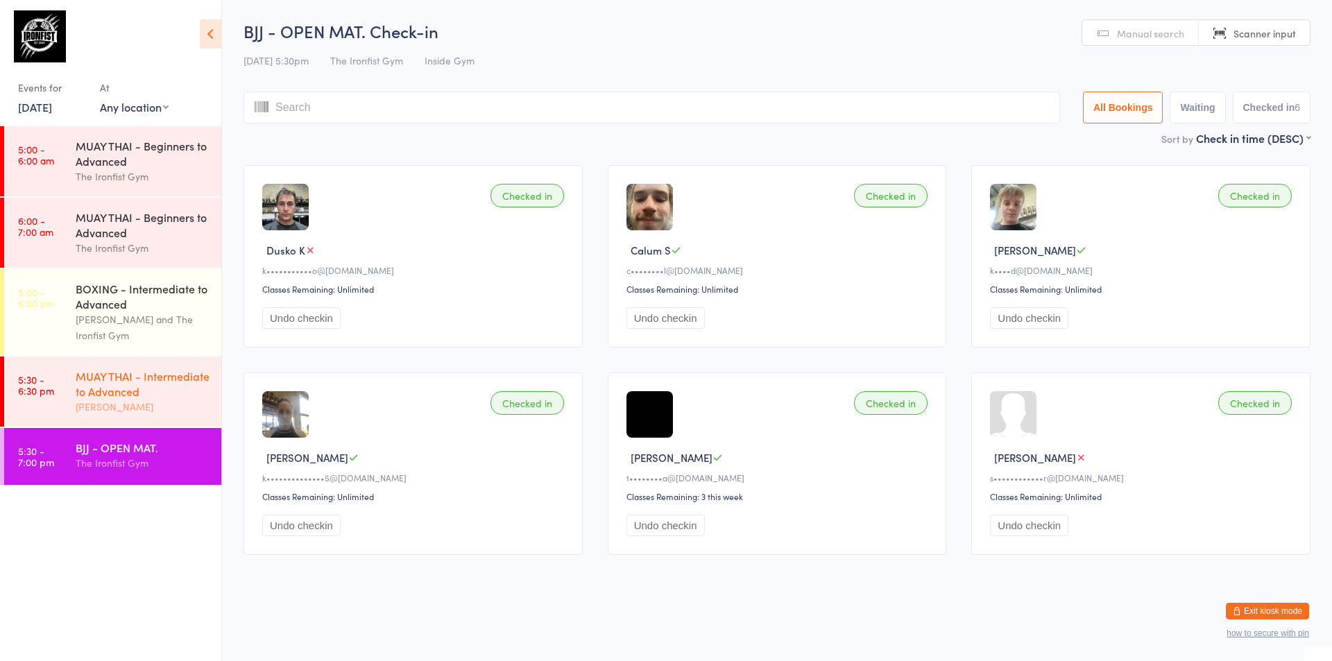
click at [147, 407] on div "[PERSON_NAME]" at bounding box center [143, 407] width 134 height 16
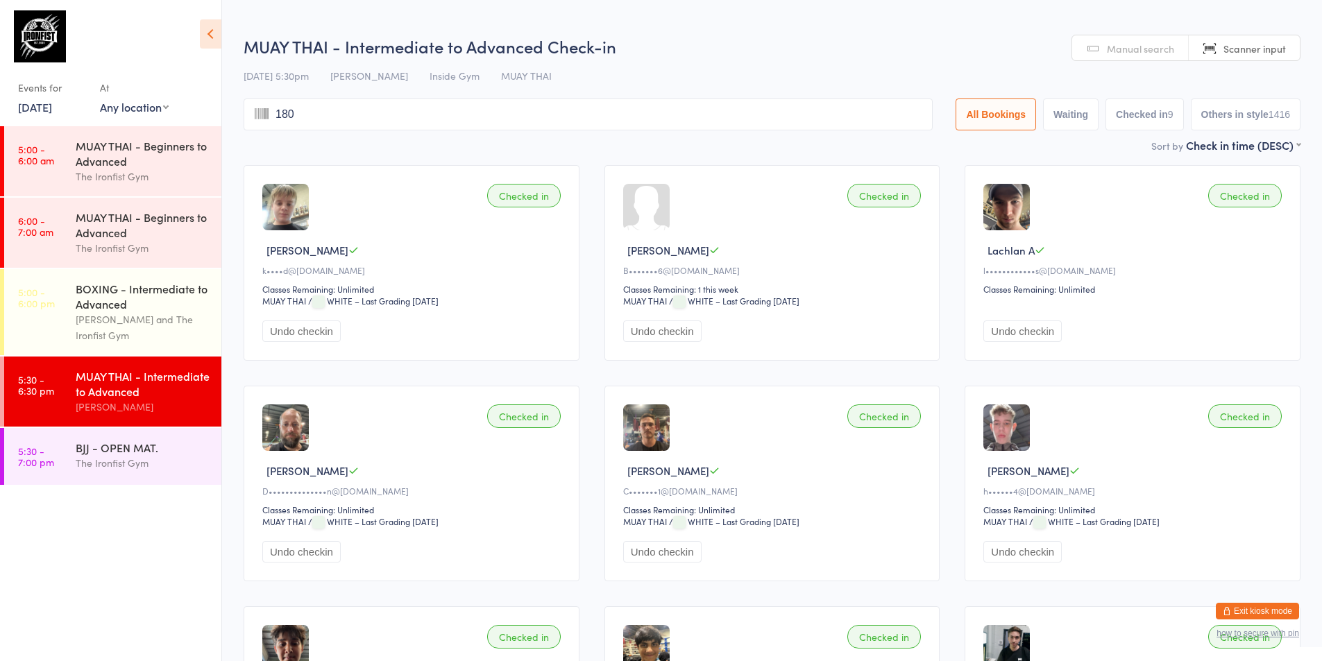
type input "1809"
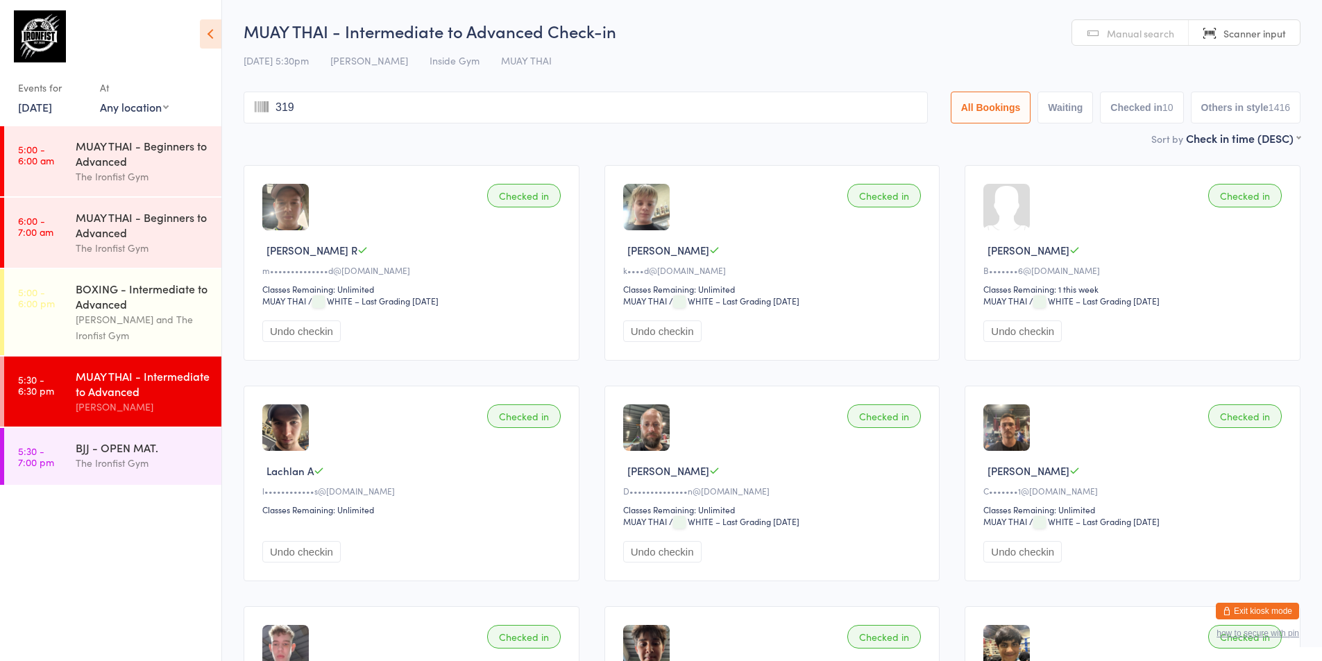
type input "3197"
click at [151, 459] on div "The Ironfist Gym" at bounding box center [143, 463] width 134 height 16
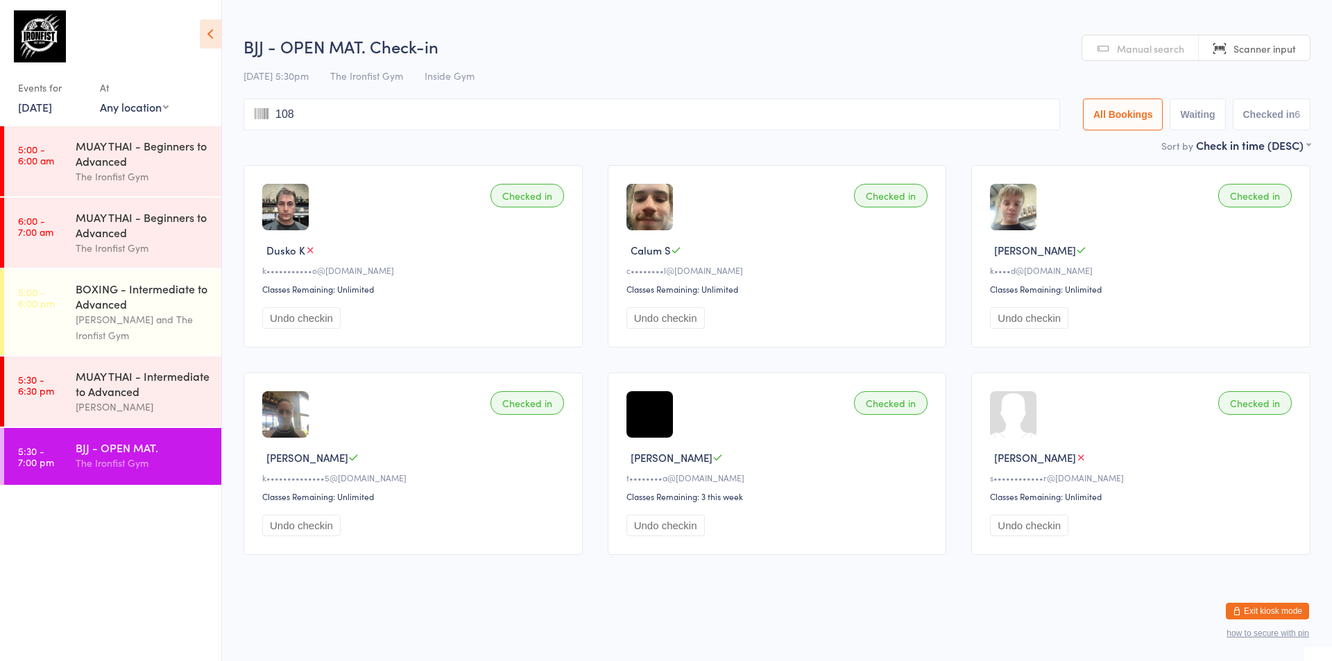
type input "1082"
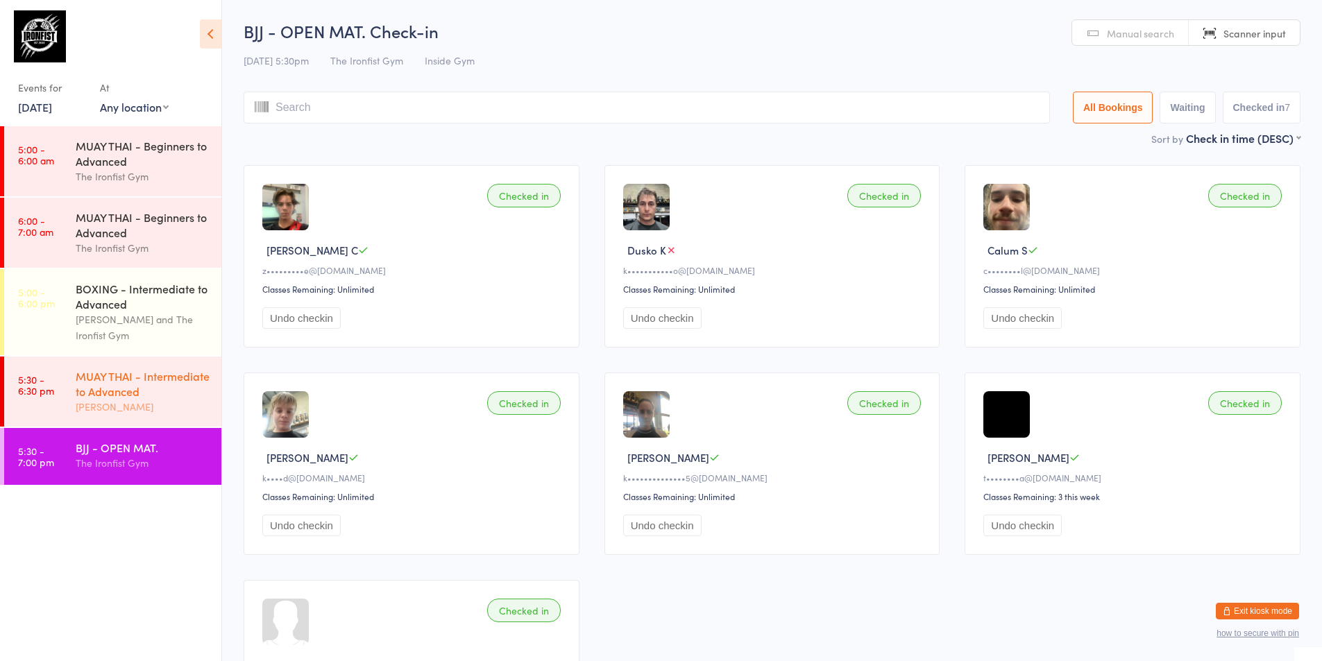
click at [141, 368] on div "MUAY THAI - Intermediate to Advanced [PERSON_NAME]" at bounding box center [149, 392] width 146 height 70
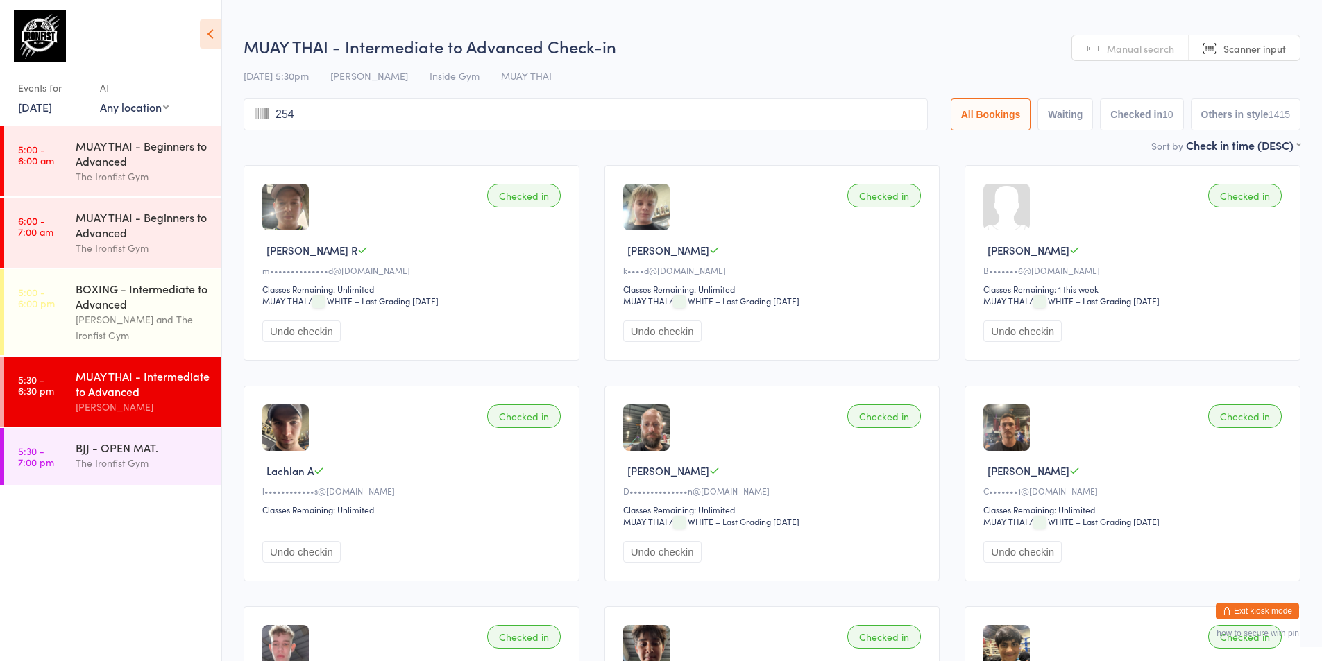
type input "2542"
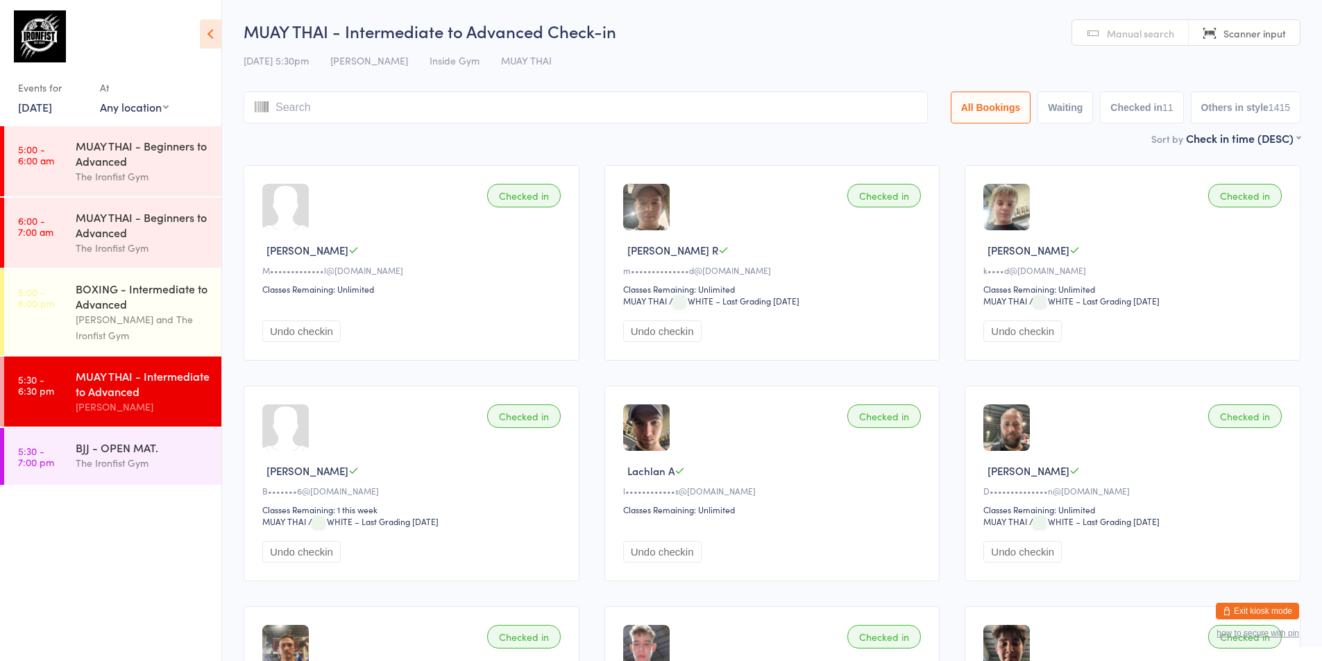
click at [1251, 26] on span "Scanner input" at bounding box center [1254, 33] width 62 height 14
type input "moosa"
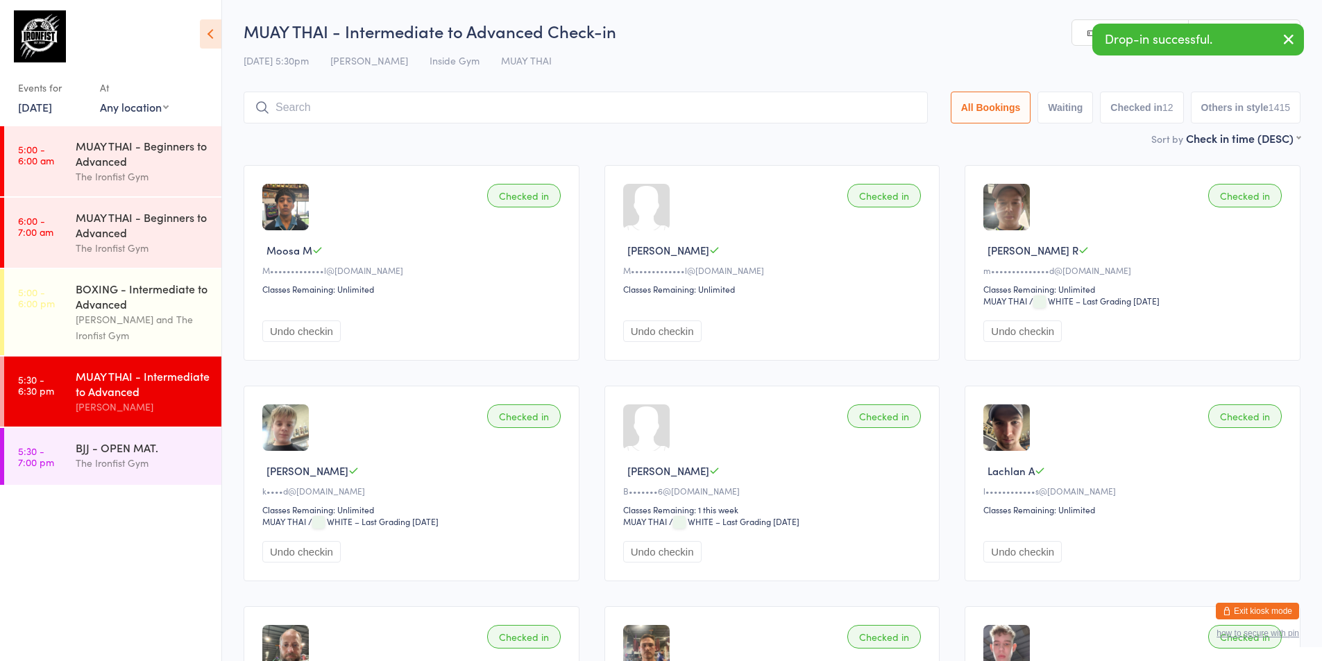
click at [1082, 35] on link "Manual search" at bounding box center [1130, 33] width 117 height 26
